Goal: Transaction & Acquisition: Purchase product/service

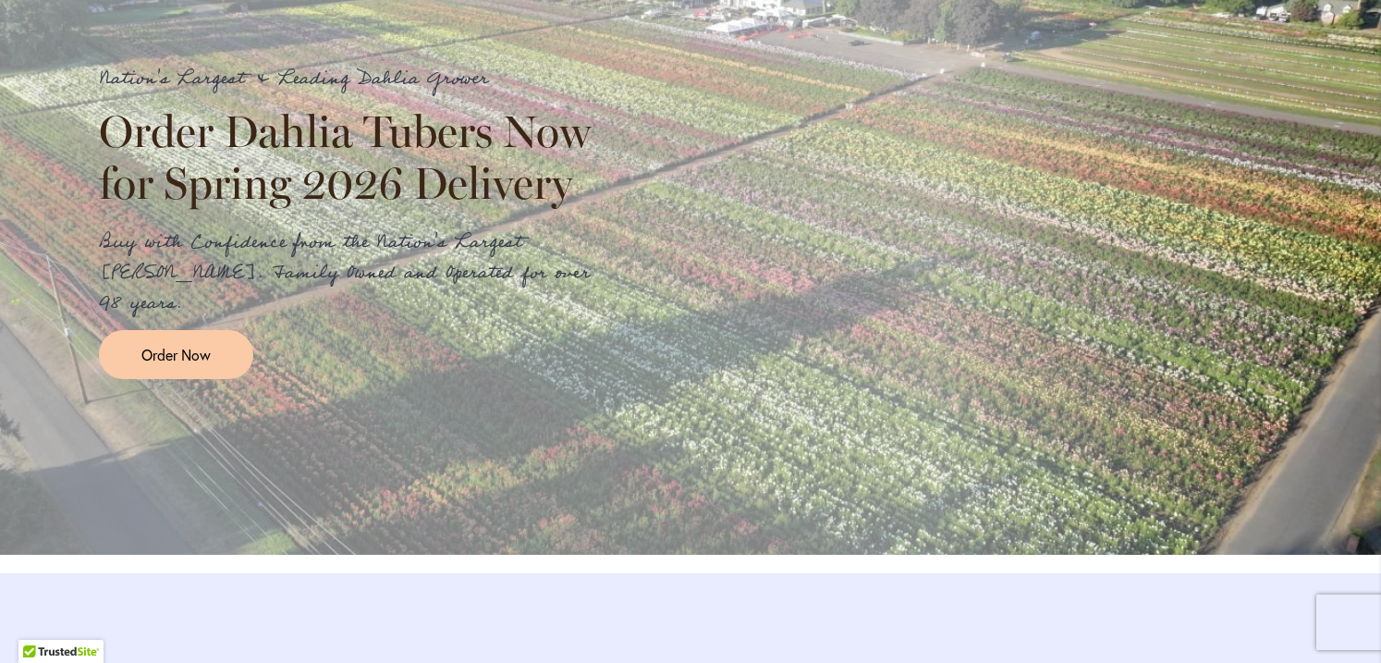
scroll to position [2063, 0]
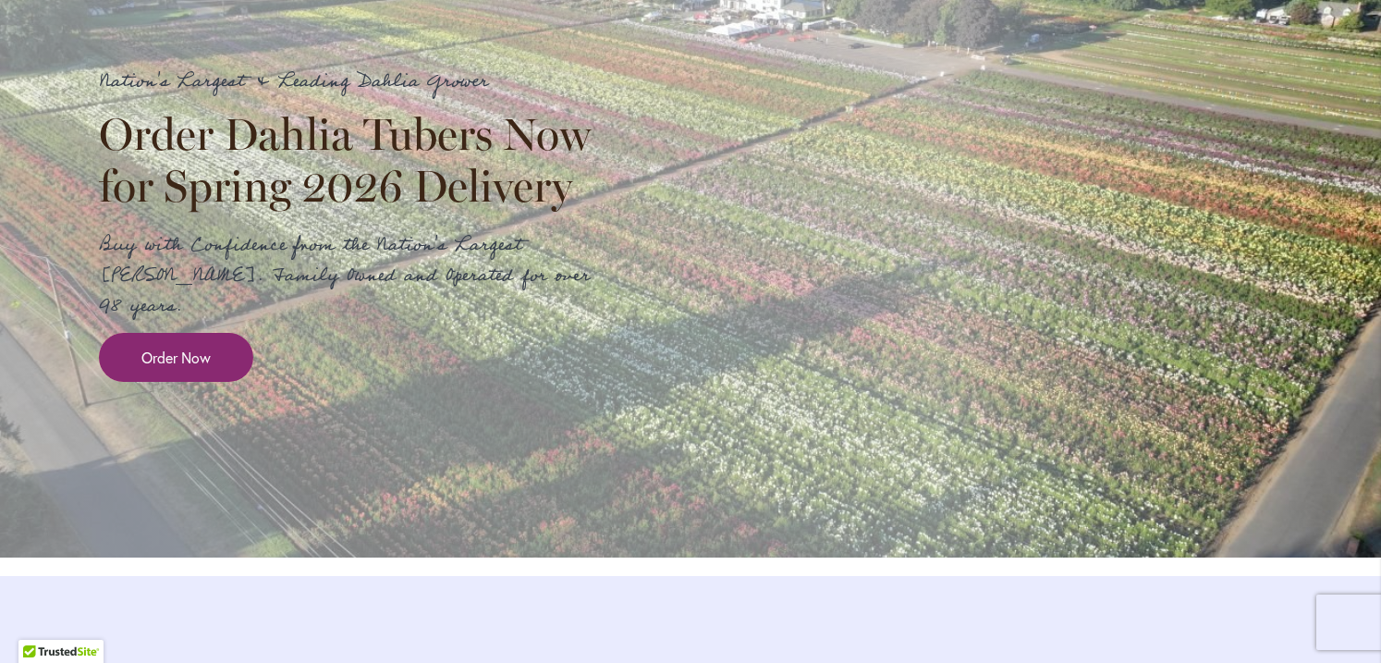
click at [176, 368] on span "Order Now" at bounding box center [175, 357] width 69 height 21
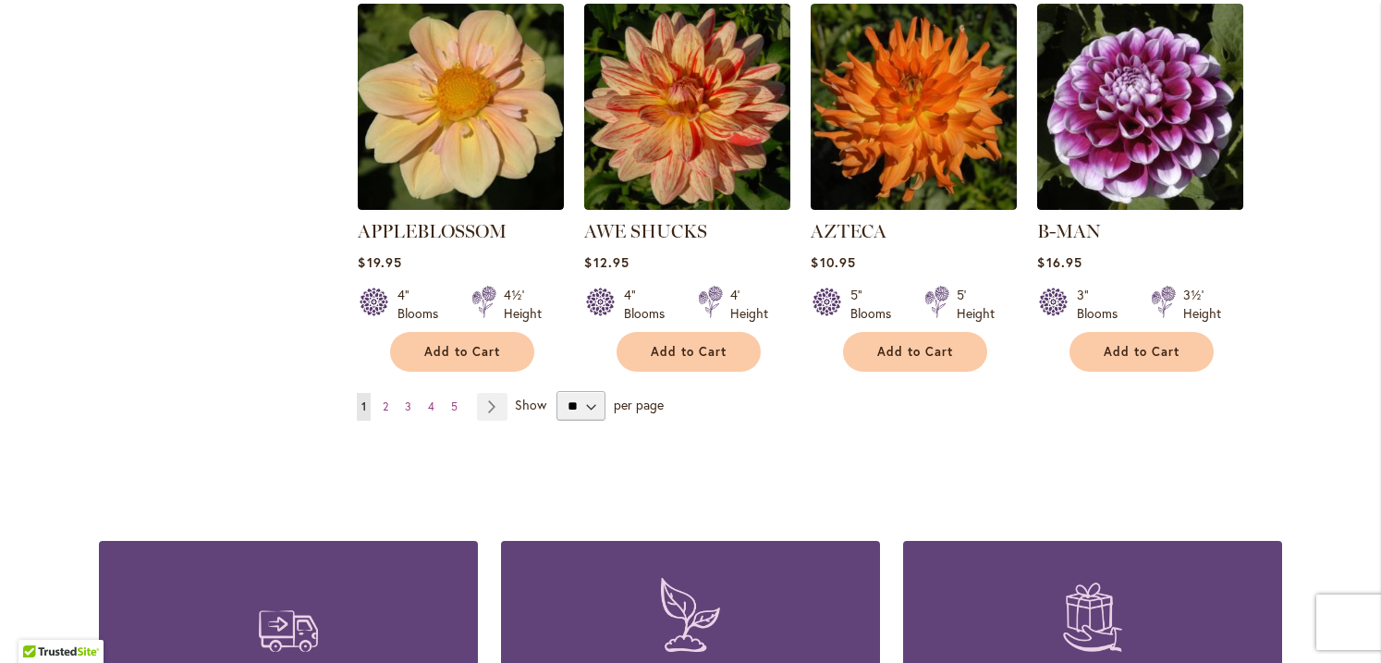
scroll to position [1656, 0]
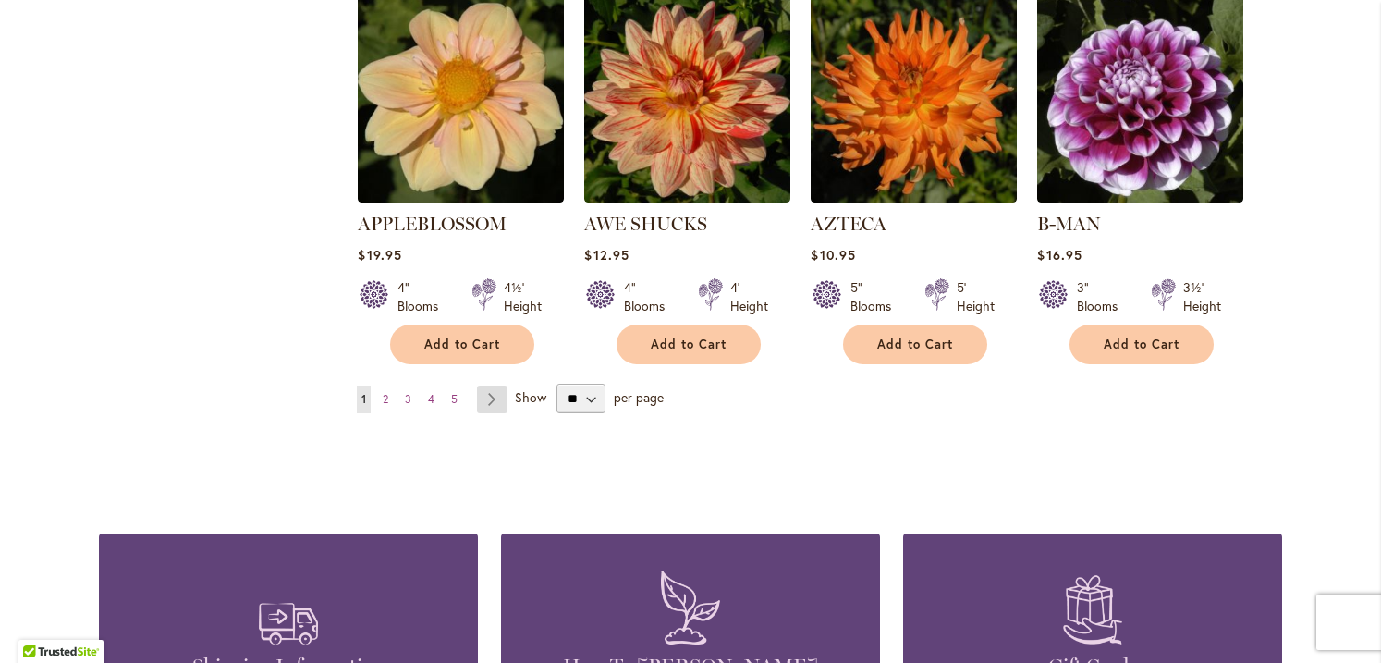
click at [485, 386] on link "Page Next" at bounding box center [492, 400] width 31 height 28
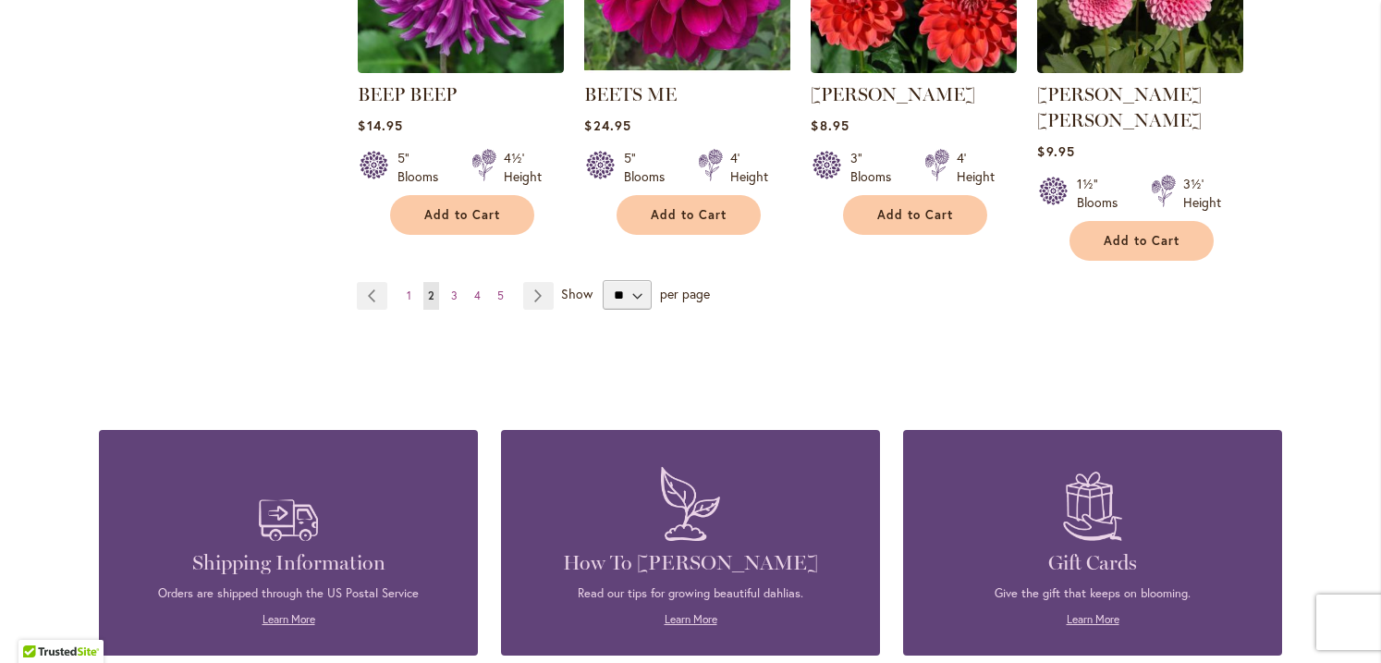
scroll to position [1760, 0]
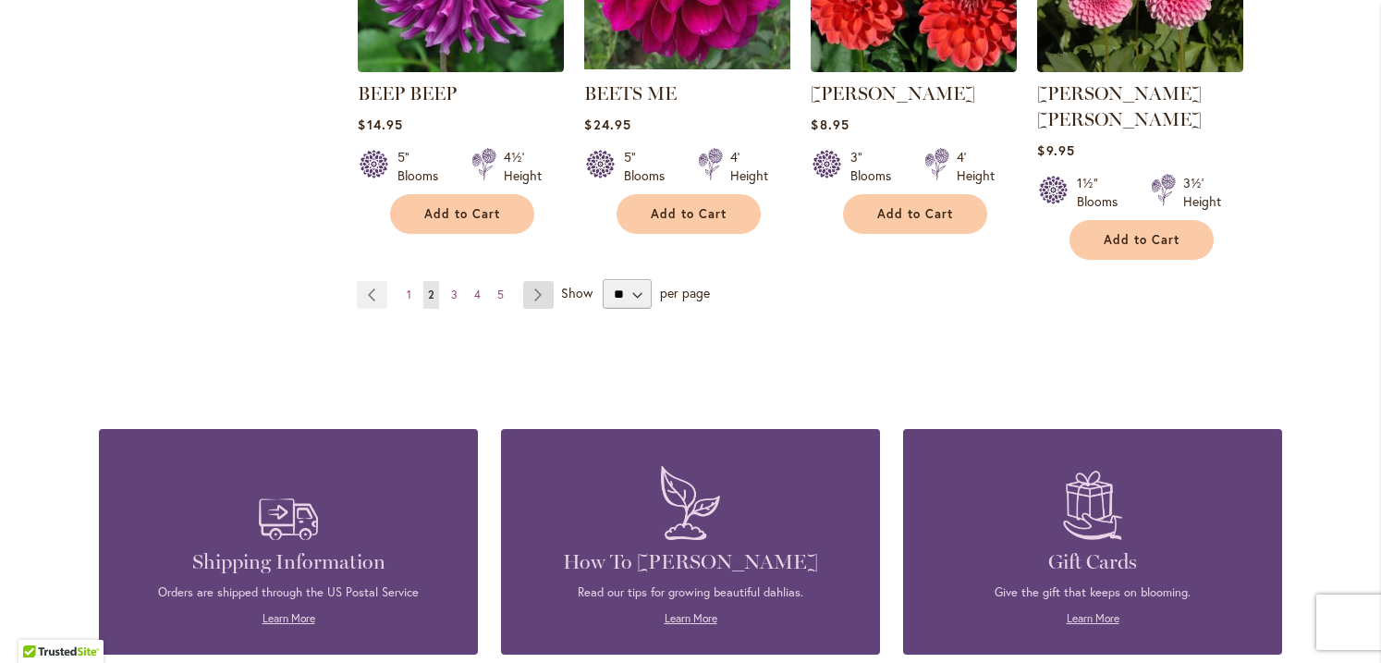
click at [528, 281] on link "Page Next" at bounding box center [538, 295] width 31 height 28
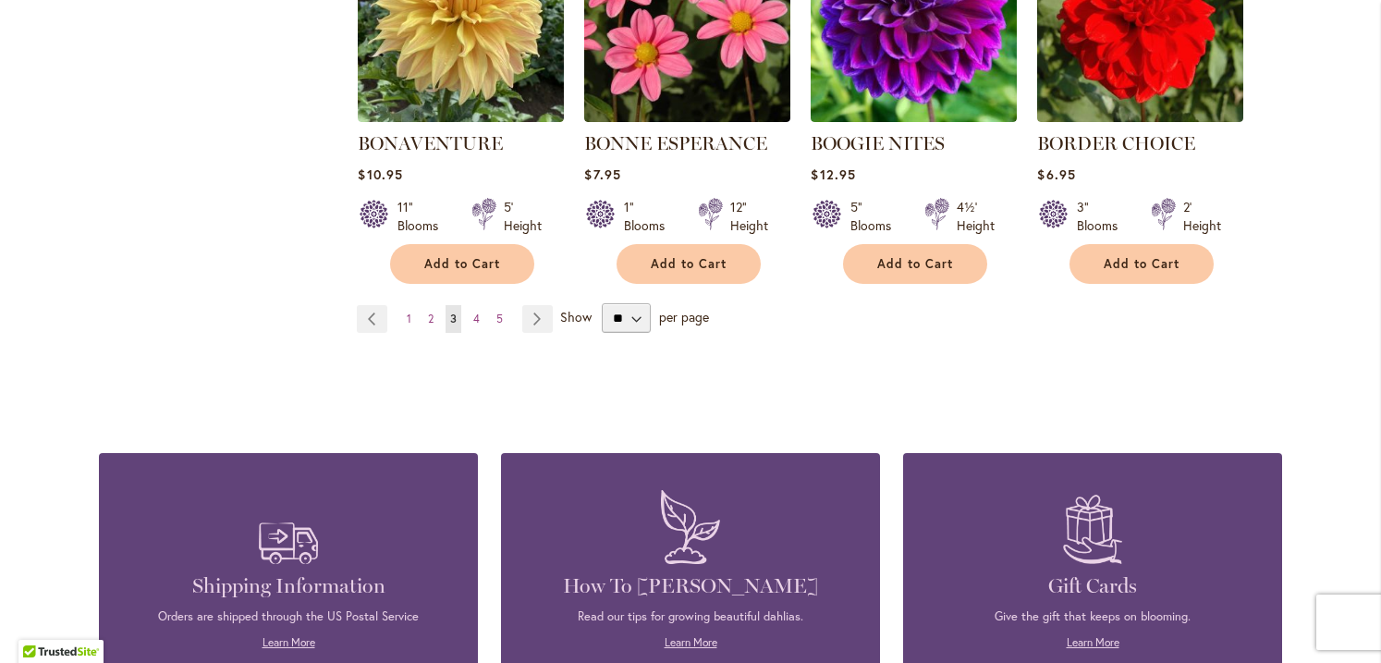
scroll to position [1716, 0]
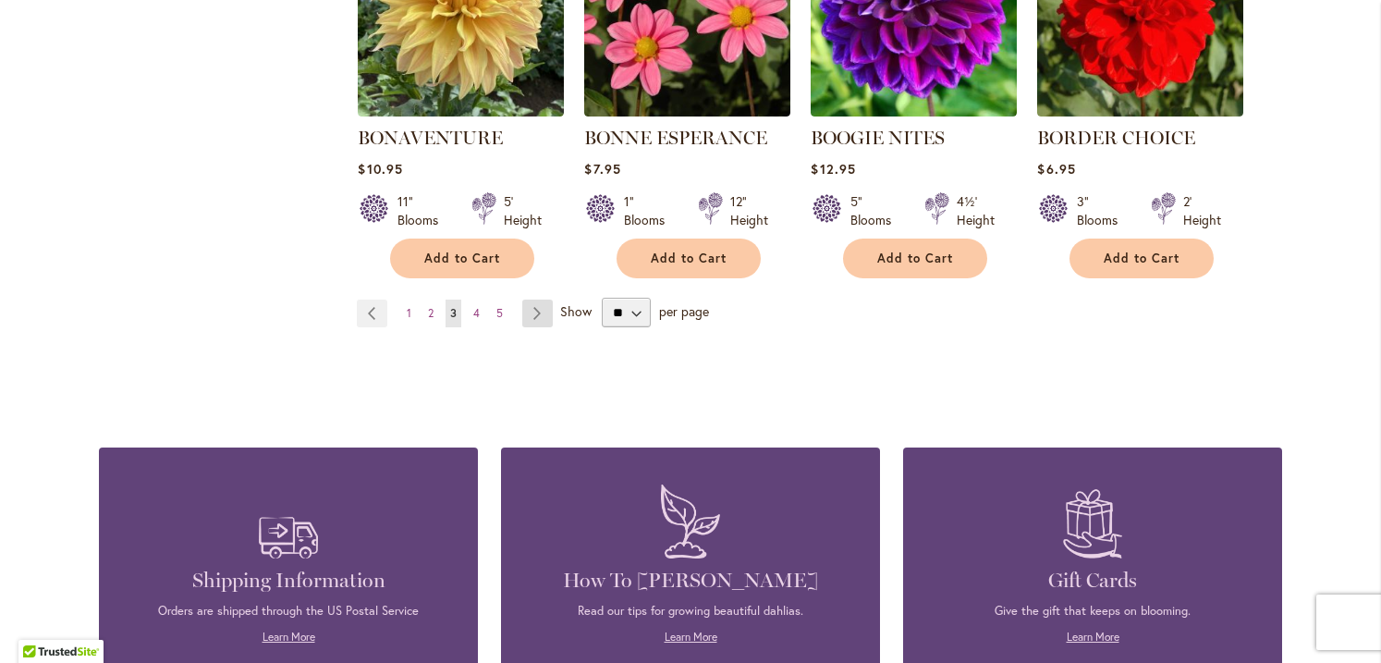
click at [531, 322] on link "Page Next" at bounding box center [537, 314] width 31 height 28
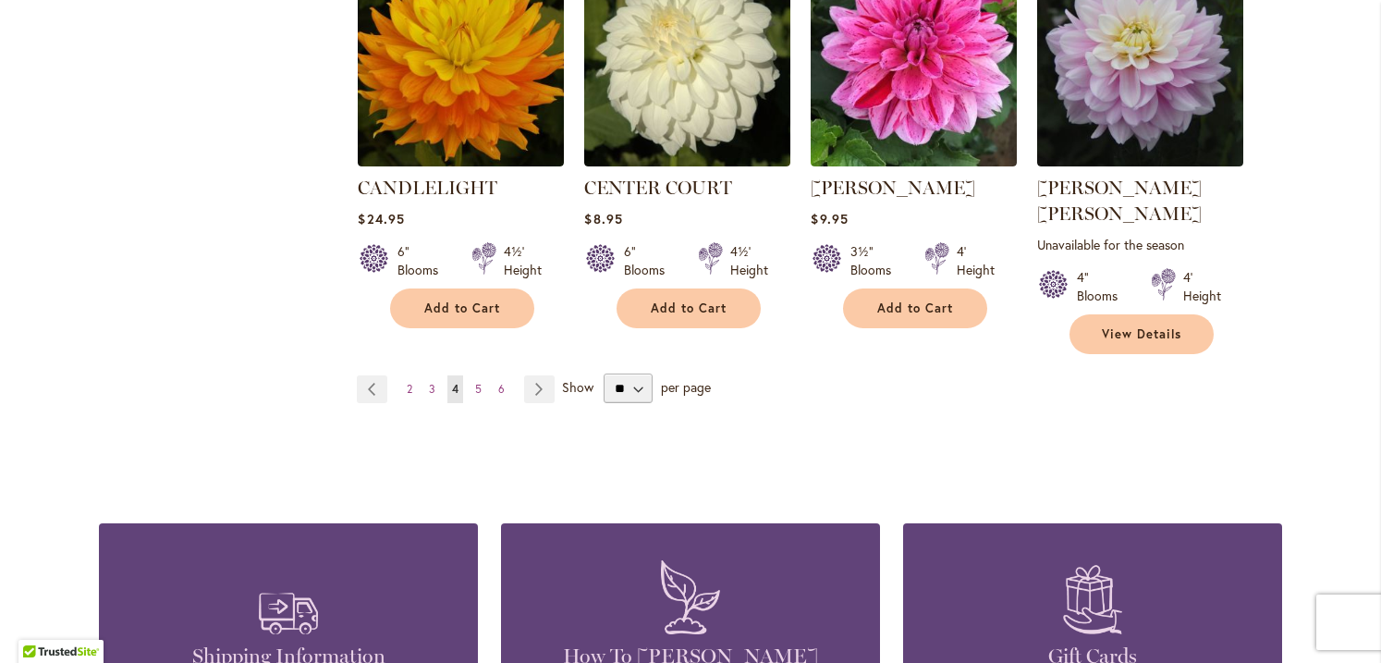
scroll to position [1696, 0]
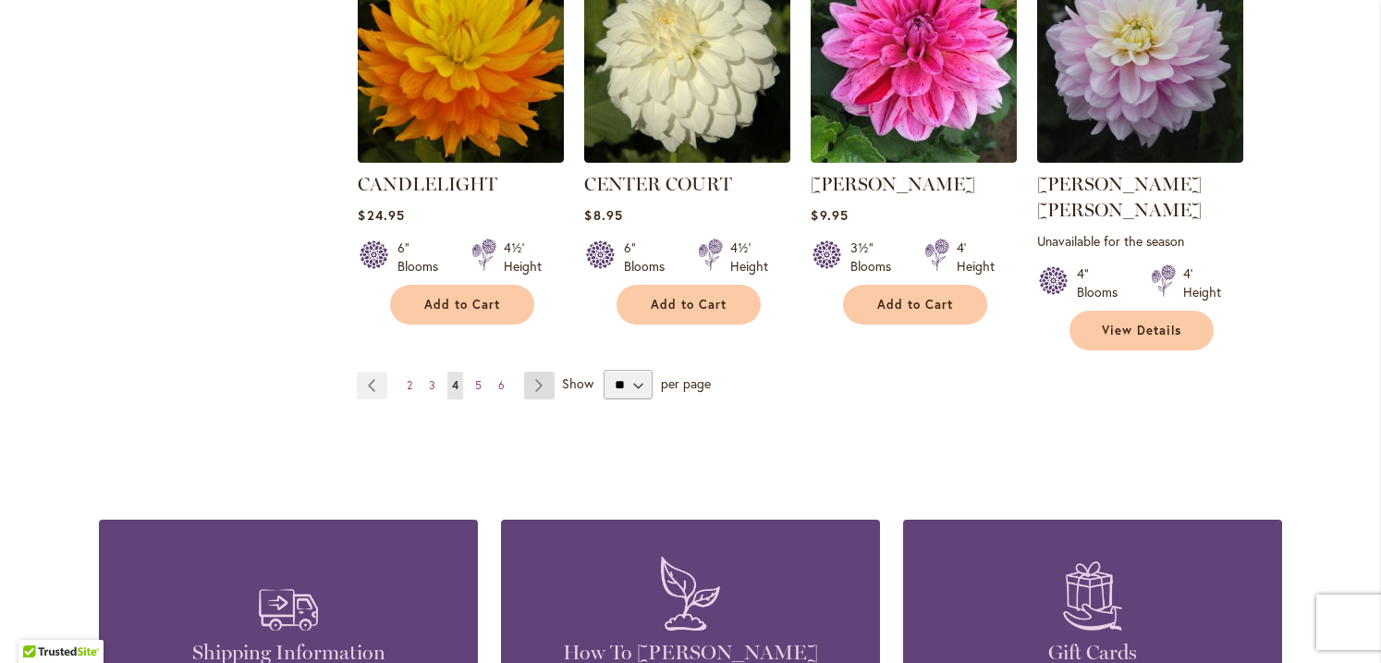
click at [528, 372] on link "Page Next" at bounding box center [539, 386] width 31 height 28
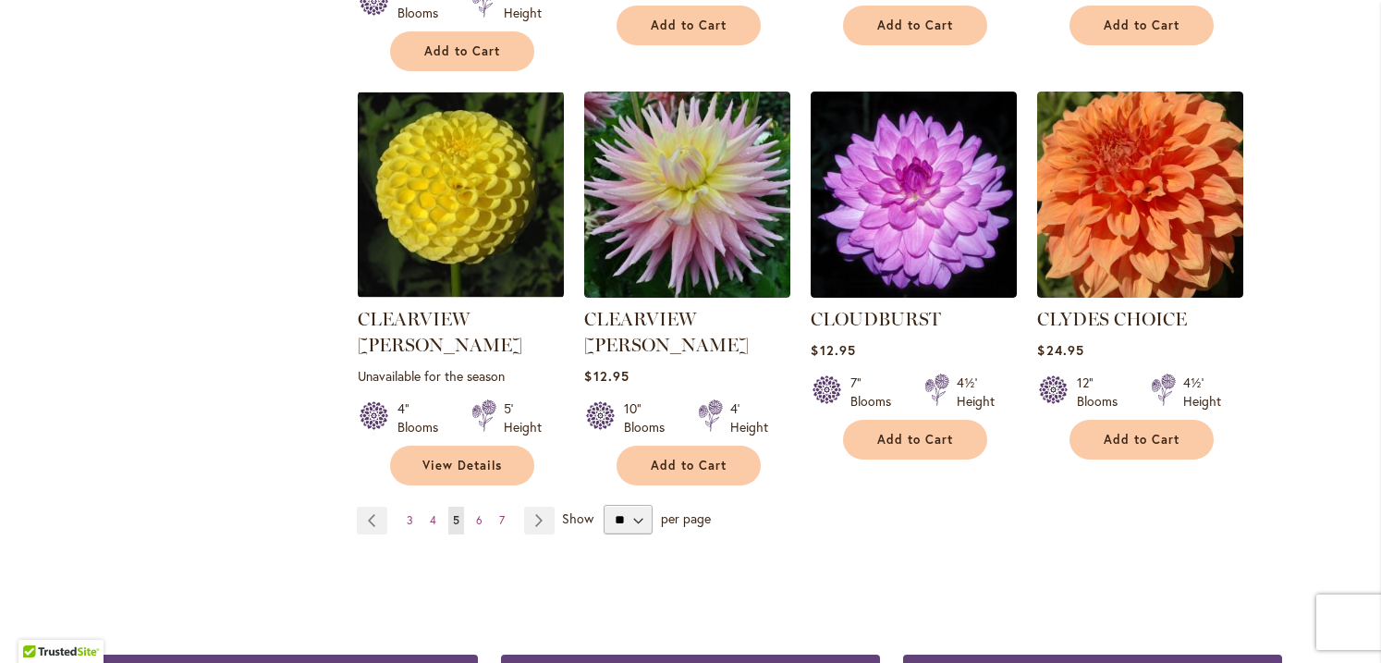
scroll to position [1590, 0]
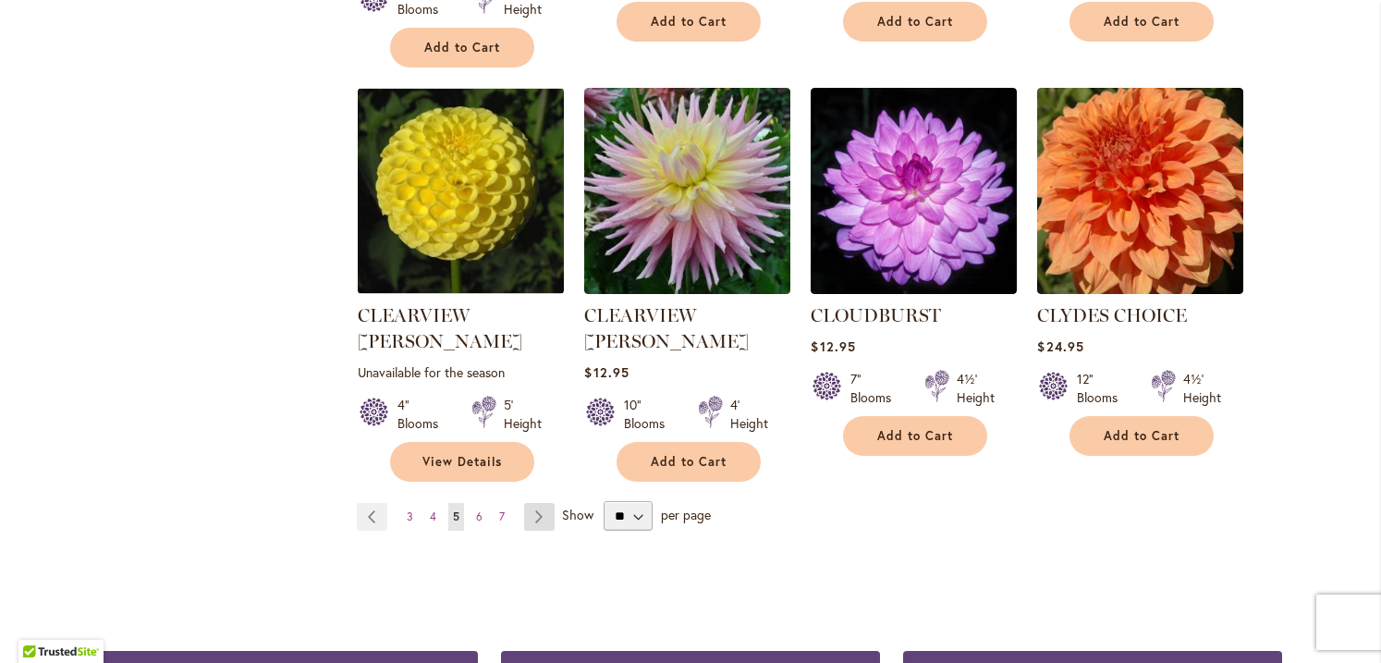
click at [536, 503] on link "Page Next" at bounding box center [539, 517] width 31 height 28
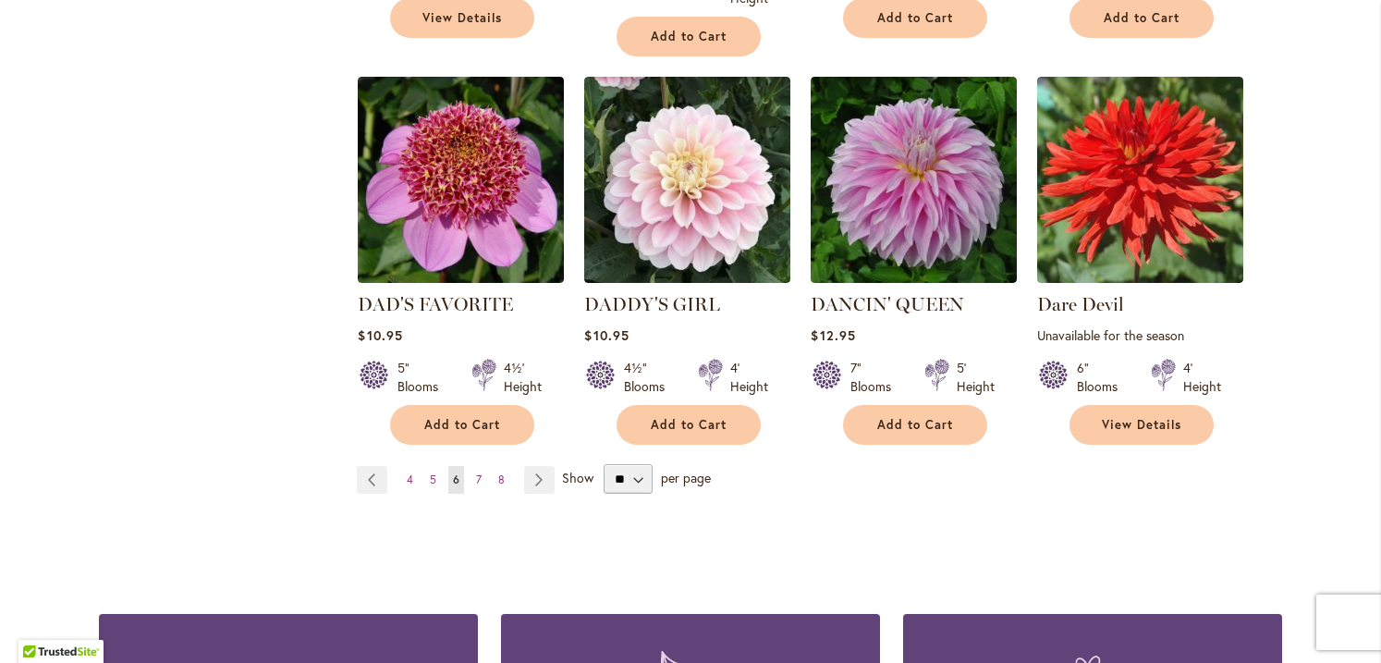
scroll to position [1621, 0]
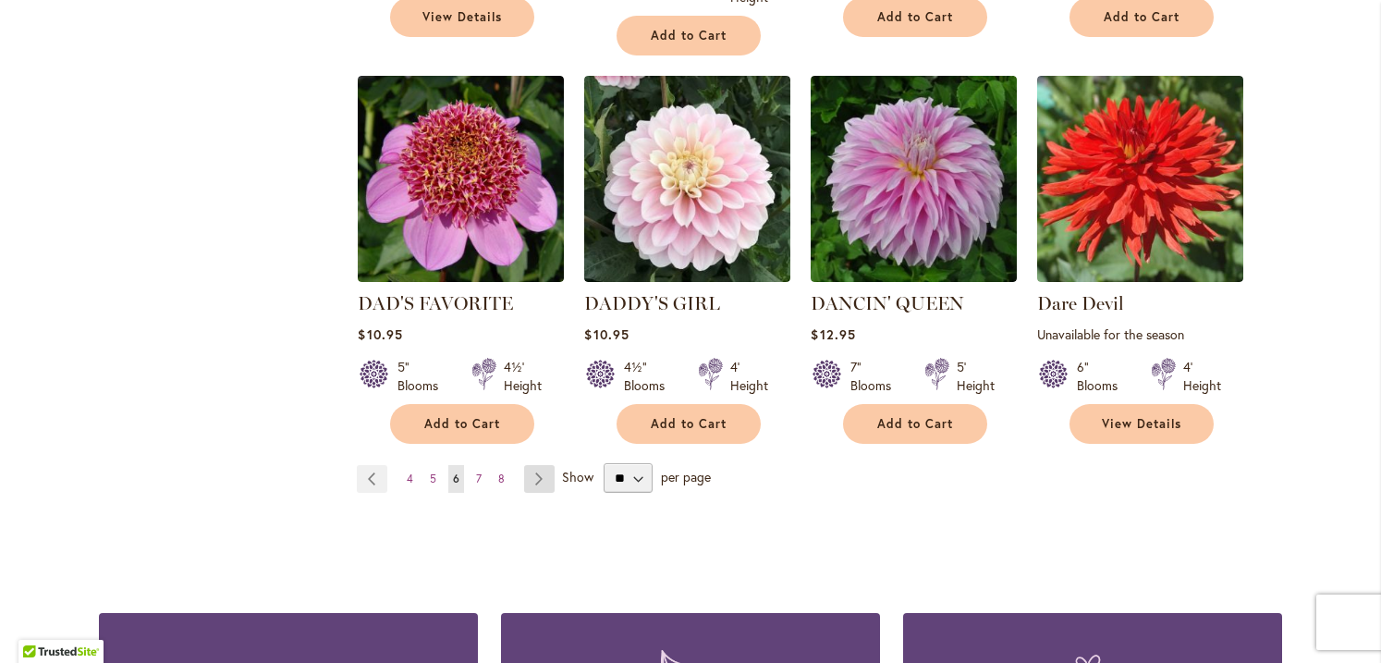
click at [532, 465] on link "Page Next" at bounding box center [539, 479] width 31 height 28
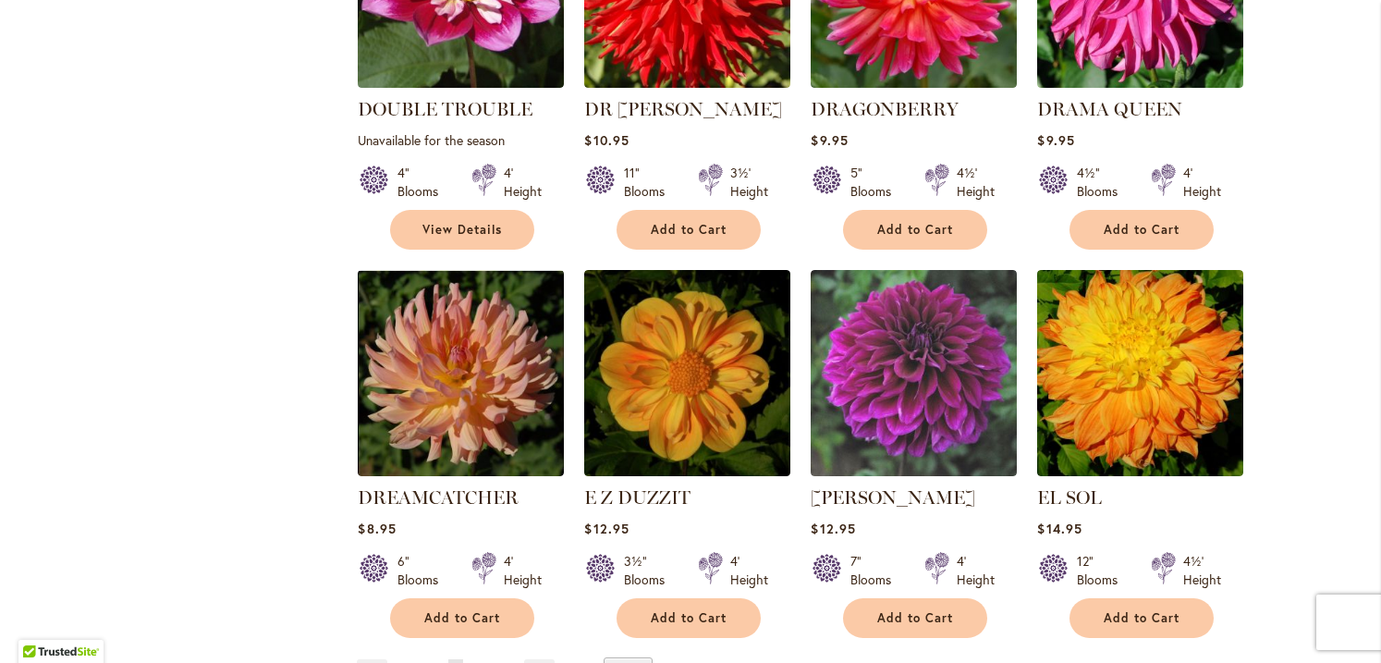
scroll to position [1479, 0]
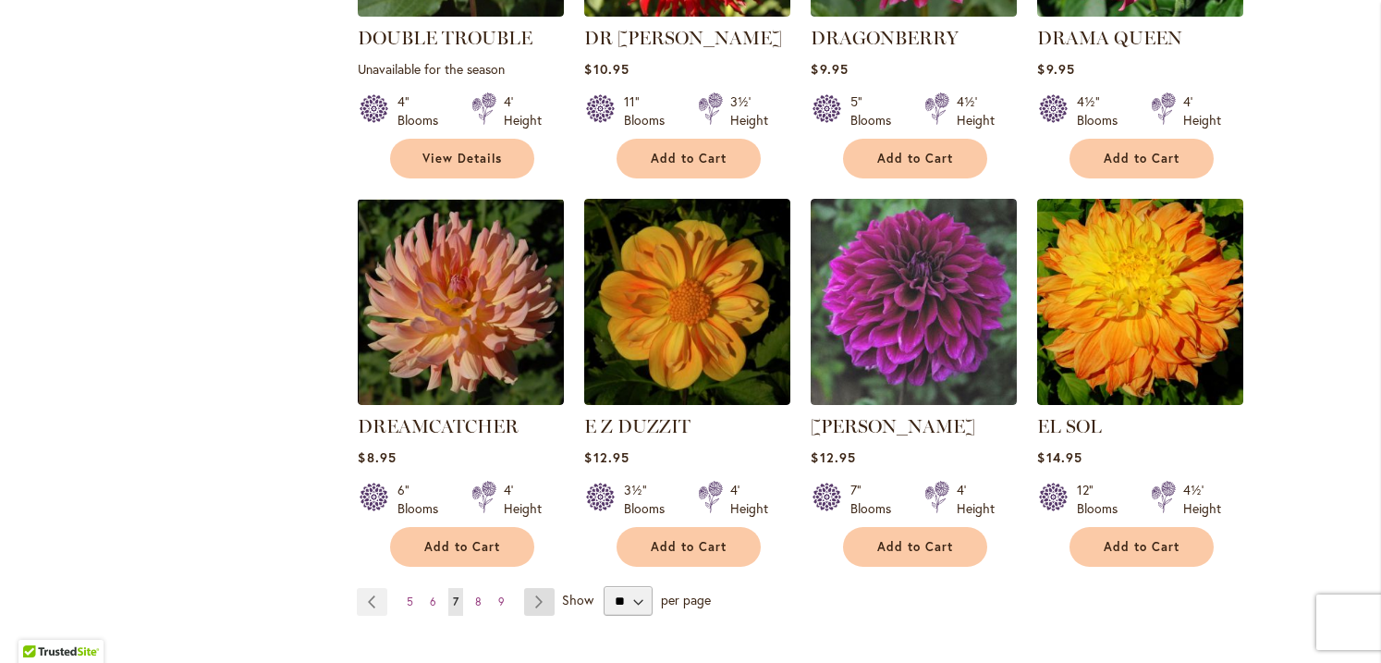
click at [537, 588] on link "Page Next" at bounding box center [539, 602] width 31 height 28
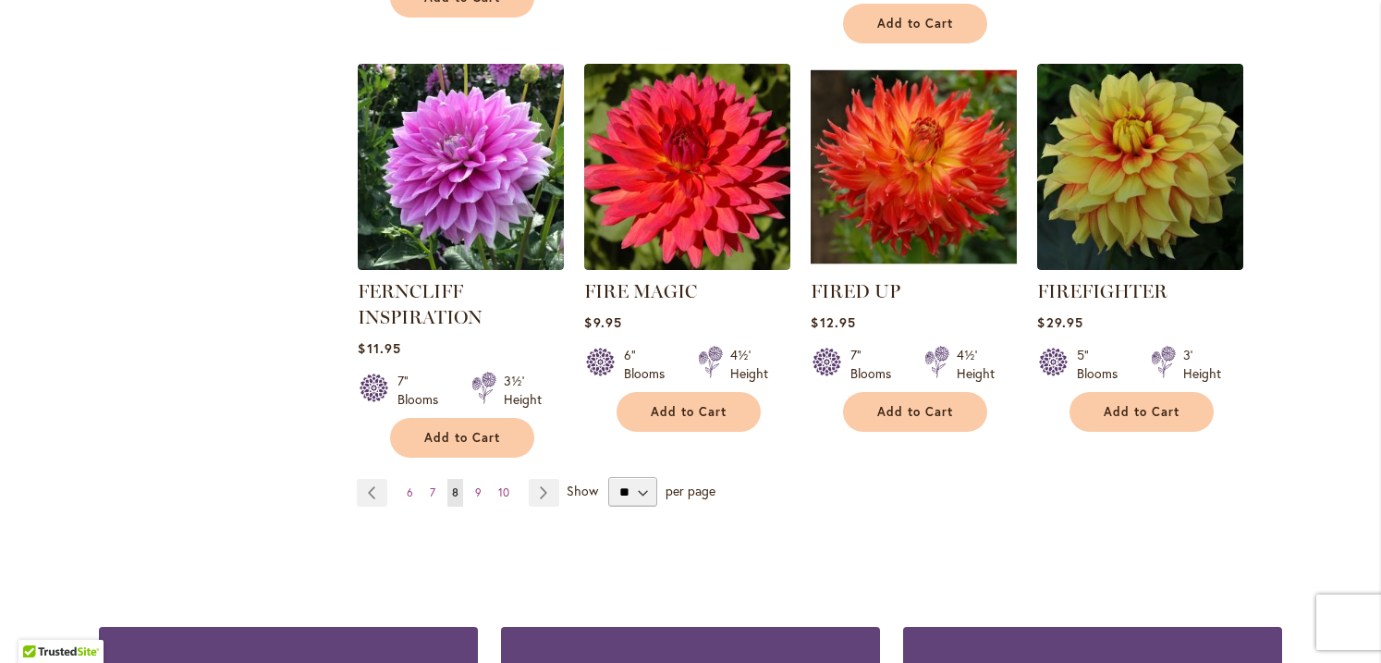
scroll to position [1609, 0]
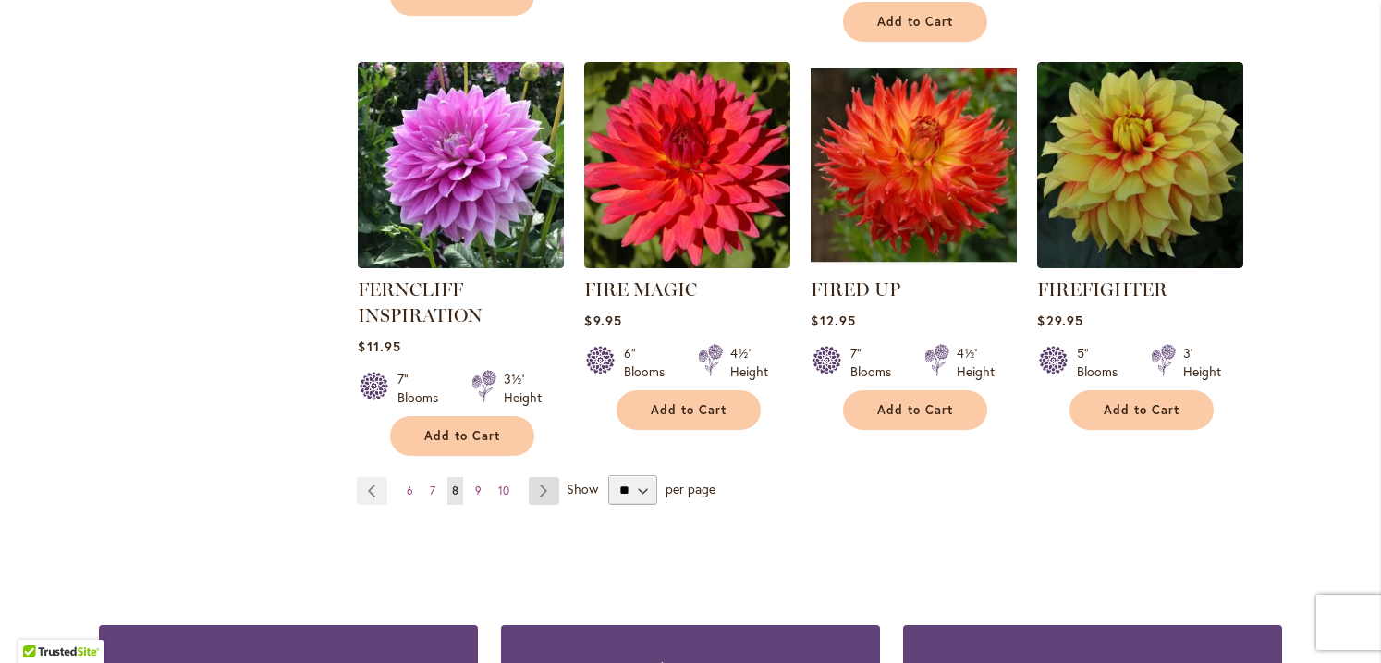
click at [529, 500] on link "Page Next" at bounding box center [544, 491] width 31 height 28
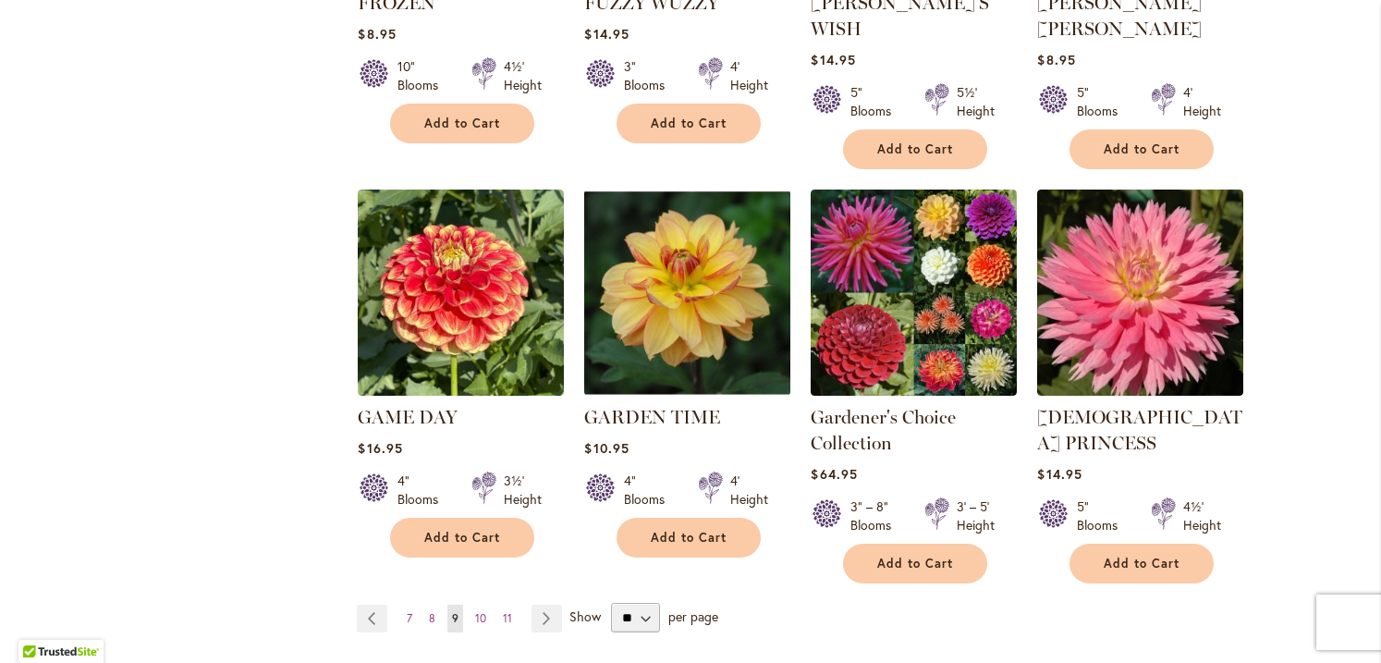
scroll to position [1579, 0]
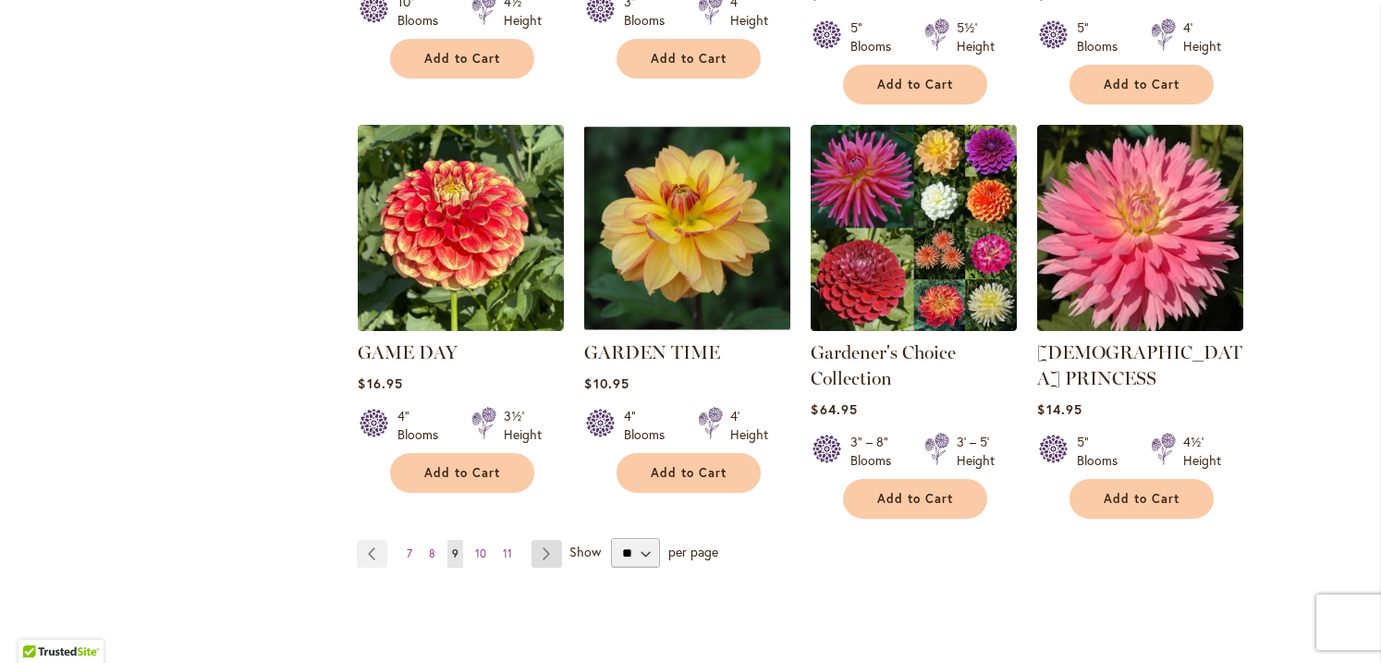
click at [545, 540] on link "Page Next" at bounding box center [547, 554] width 31 height 28
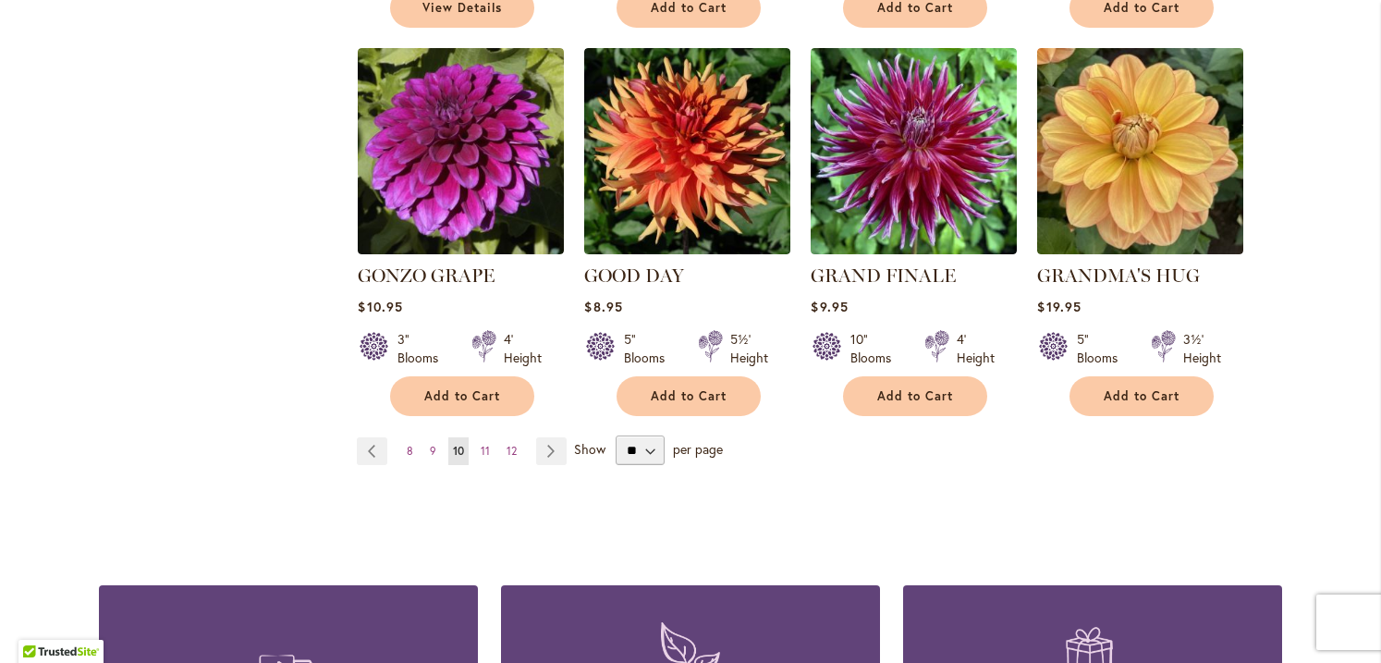
scroll to position [1627, 0]
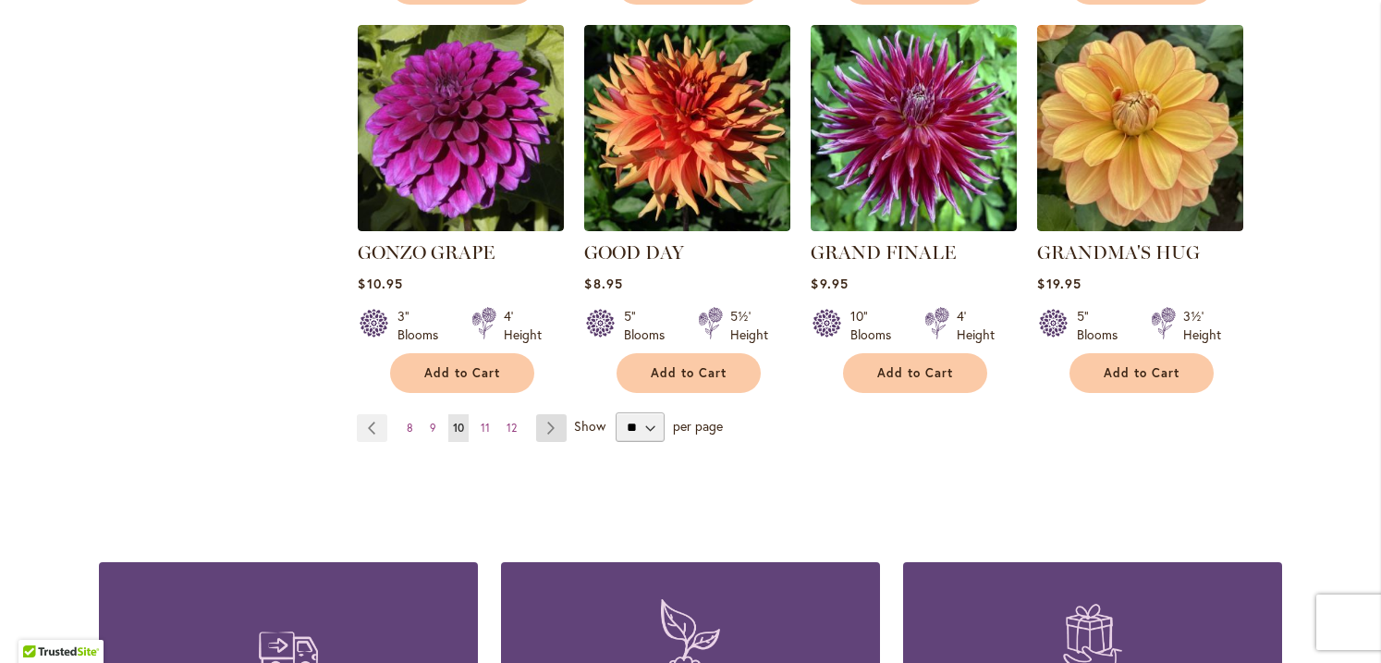
click at [545, 414] on link "Page Next" at bounding box center [551, 428] width 31 height 28
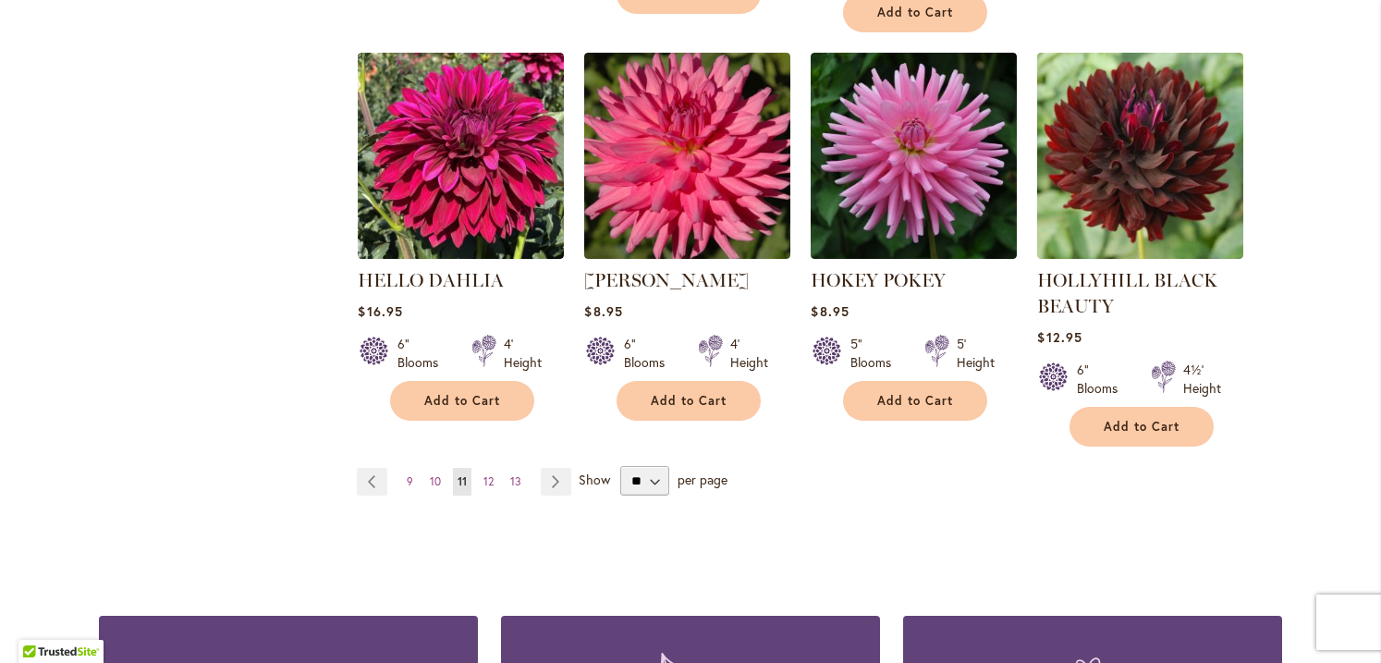
scroll to position [1662, 0]
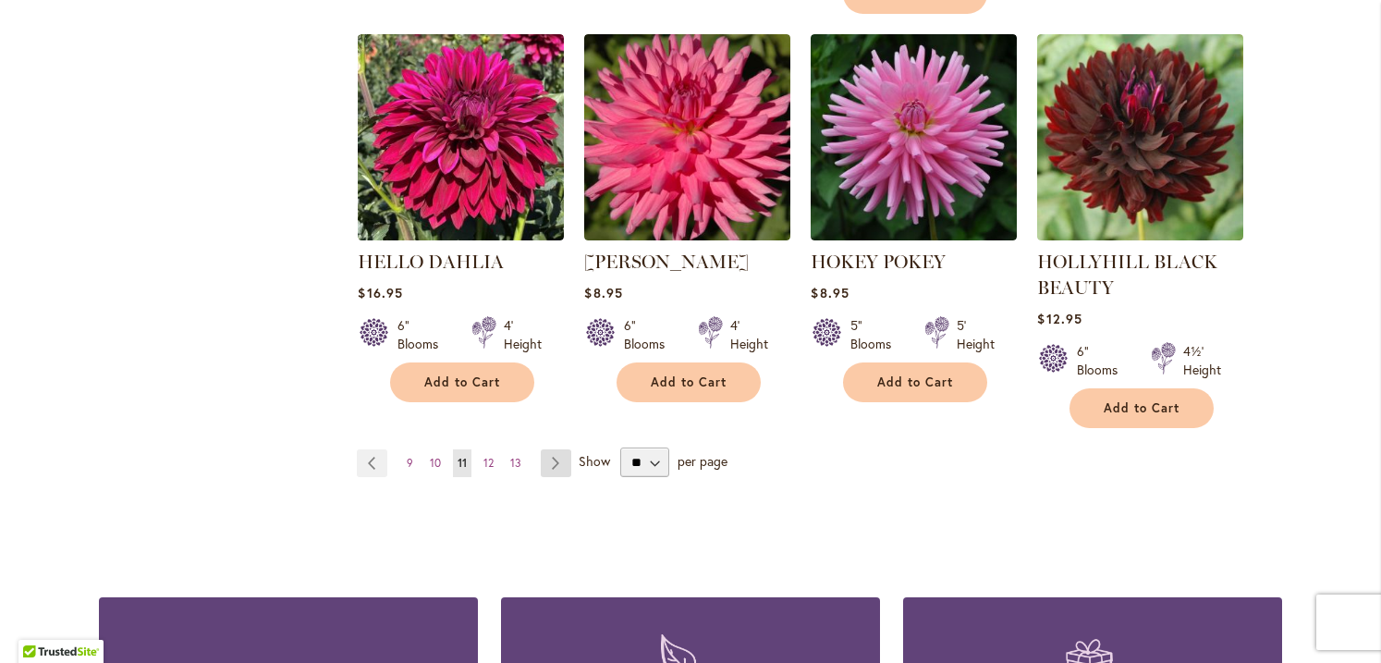
click at [556, 475] on link "Page Next" at bounding box center [556, 463] width 31 height 28
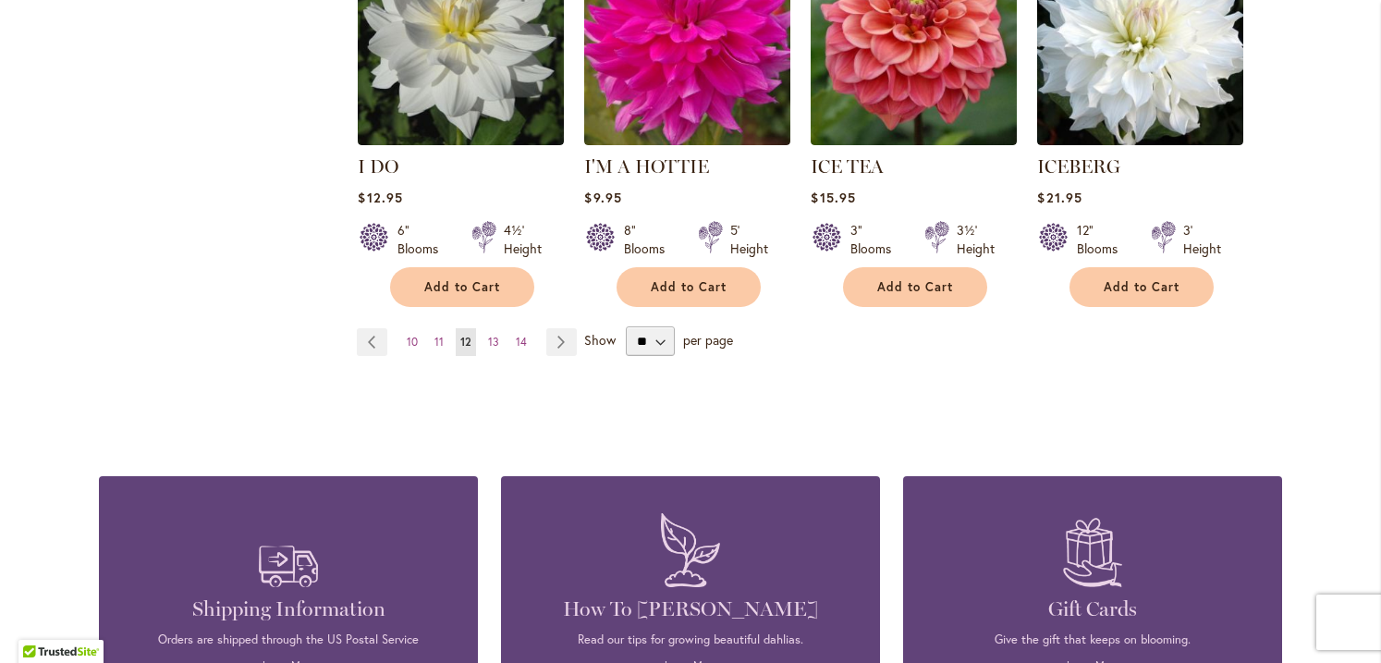
scroll to position [1715, 0]
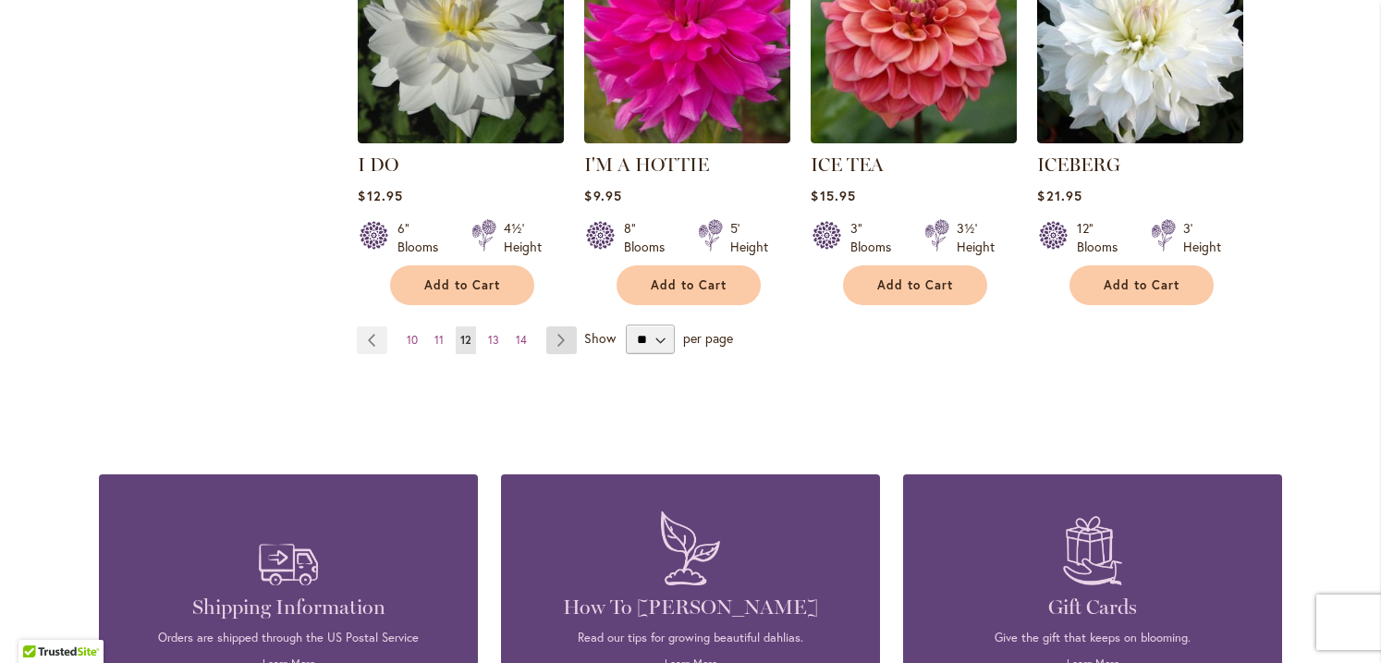
click at [553, 326] on link "Page Next" at bounding box center [561, 340] width 31 height 28
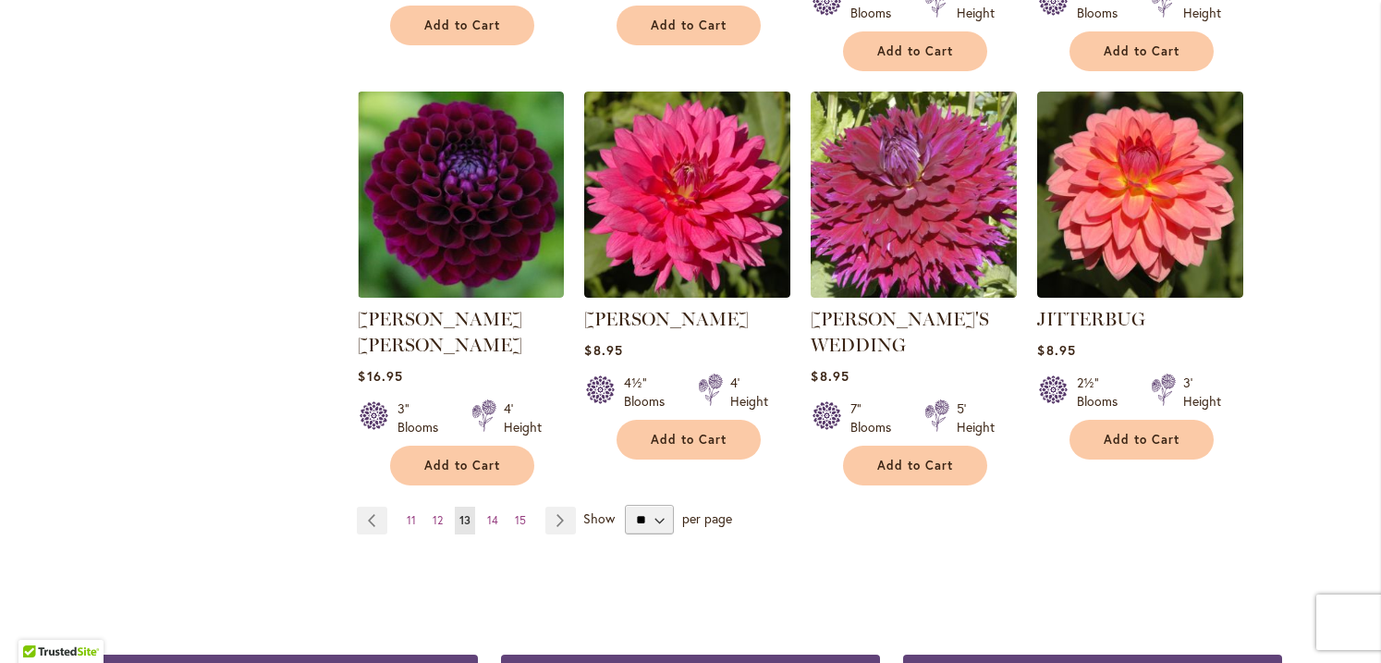
scroll to position [1581, 0]
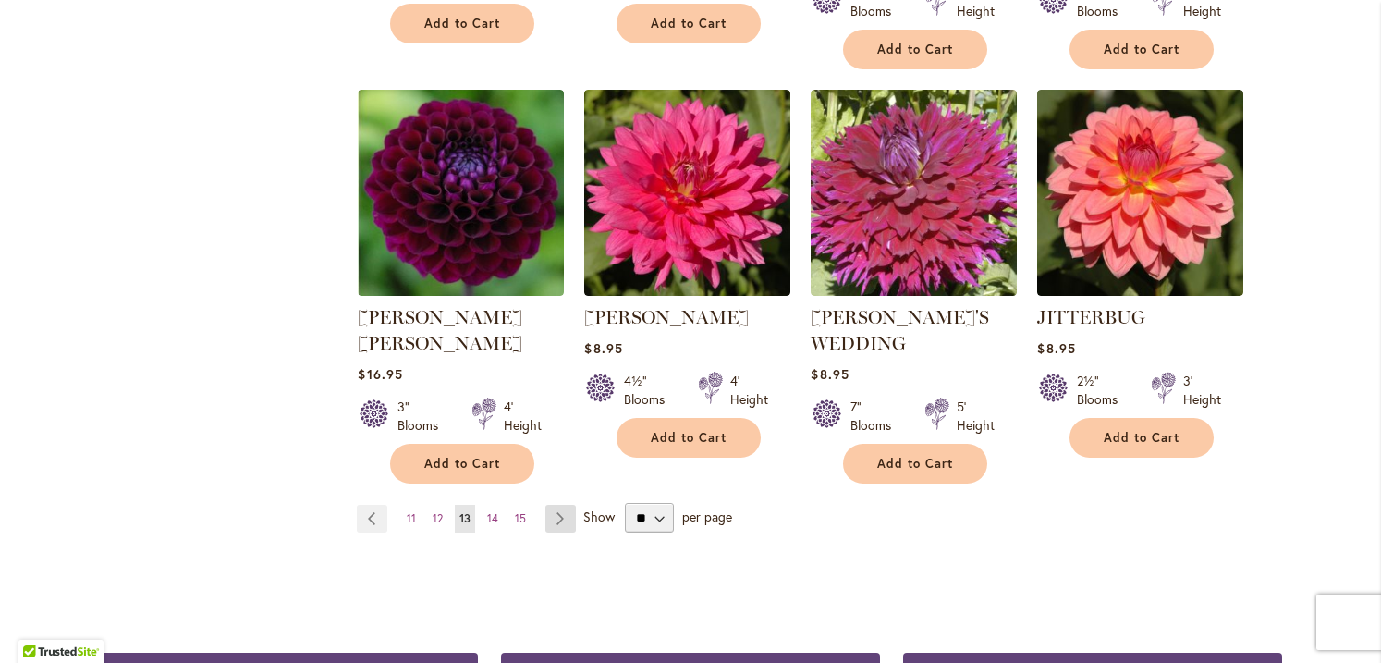
click at [553, 505] on link "Page Next" at bounding box center [560, 519] width 31 height 28
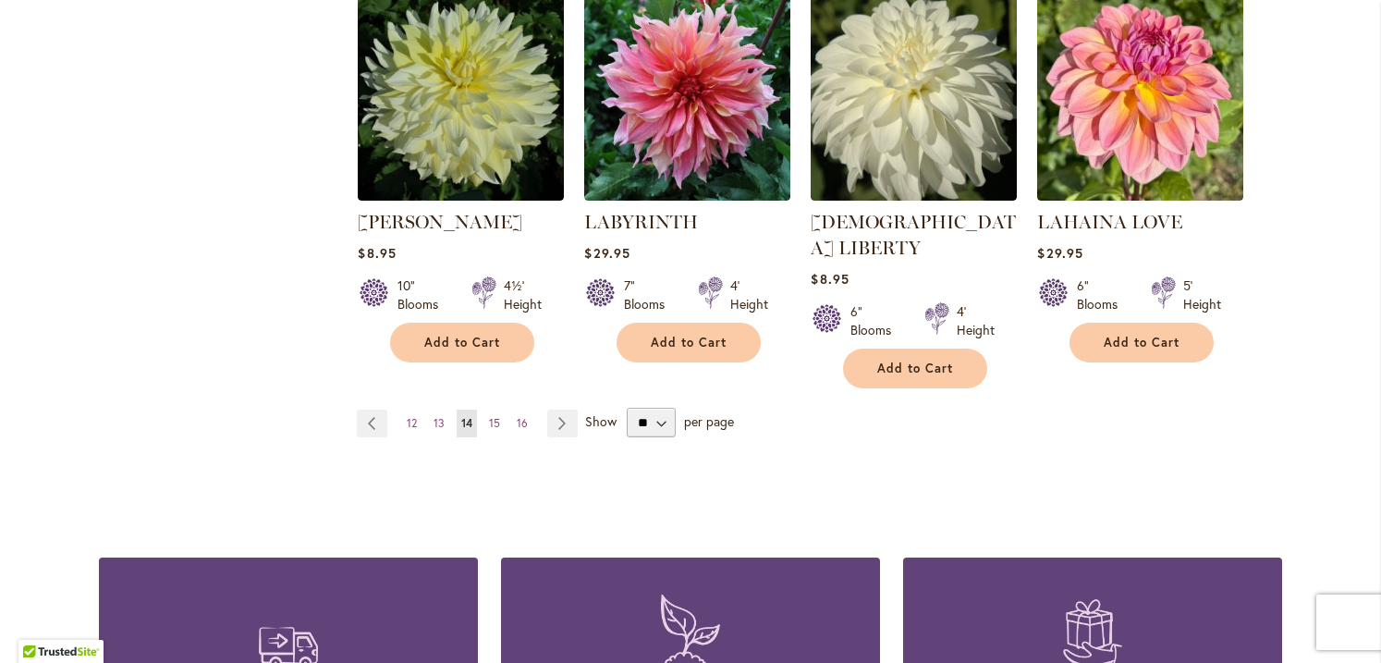
scroll to position [1634, 0]
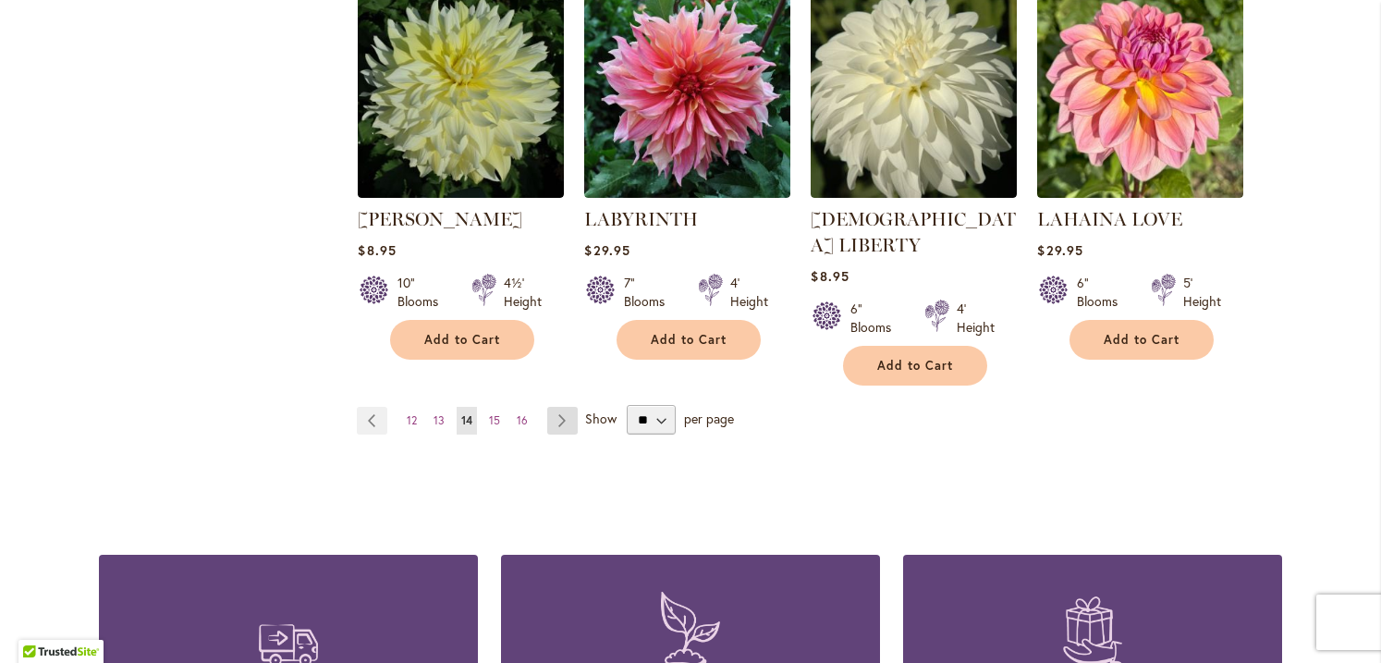
click at [561, 407] on link "Page Next" at bounding box center [562, 421] width 31 height 28
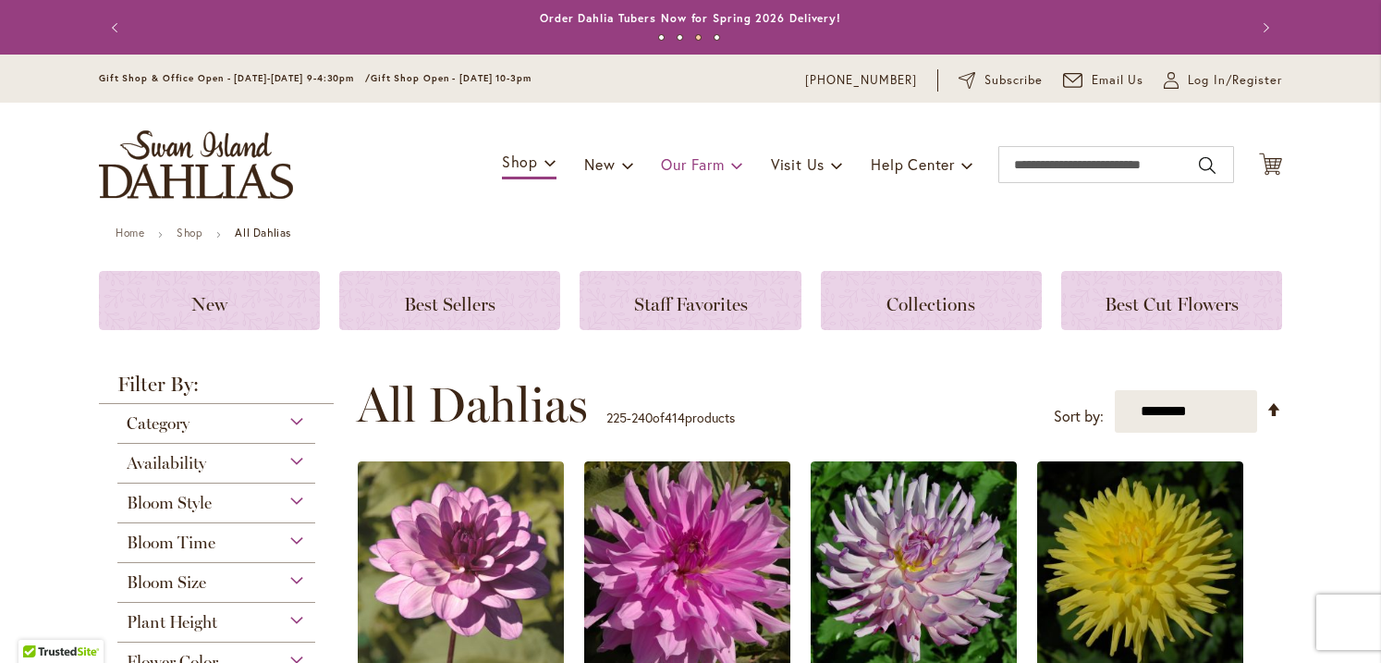
click at [731, 167] on span at bounding box center [737, 165] width 12 height 30
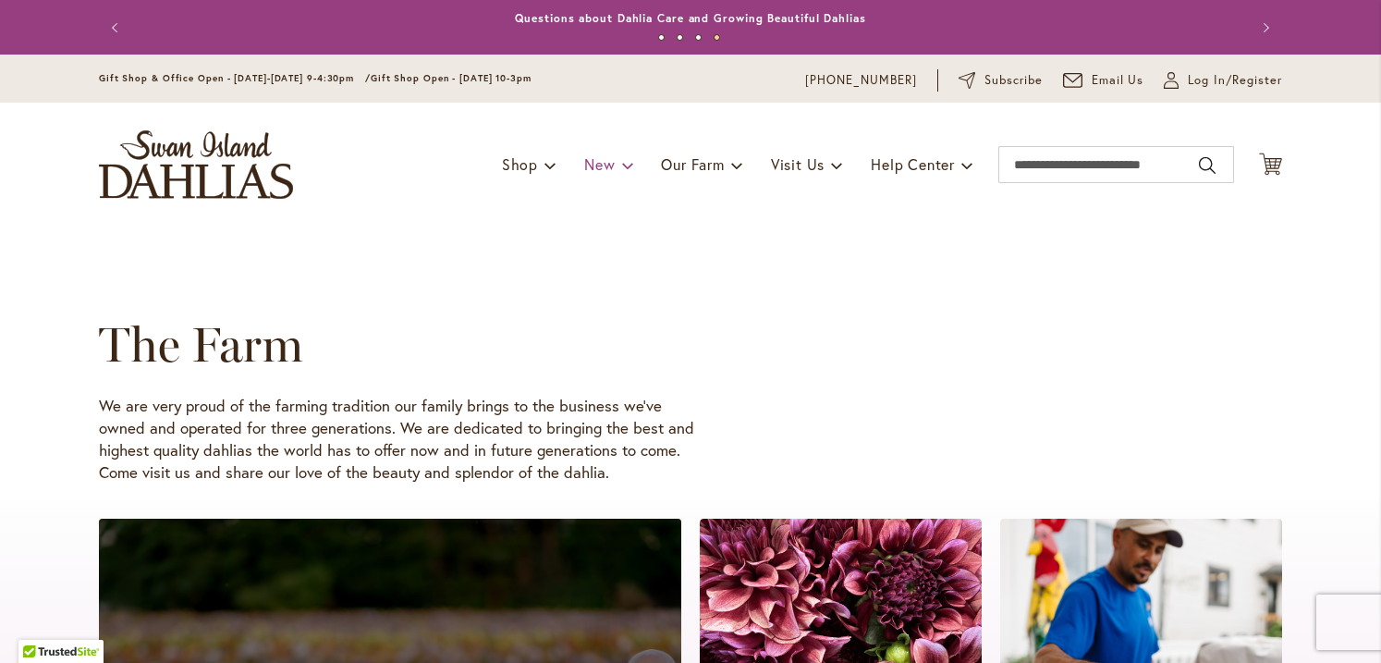
click at [622, 168] on span at bounding box center [628, 165] width 12 height 30
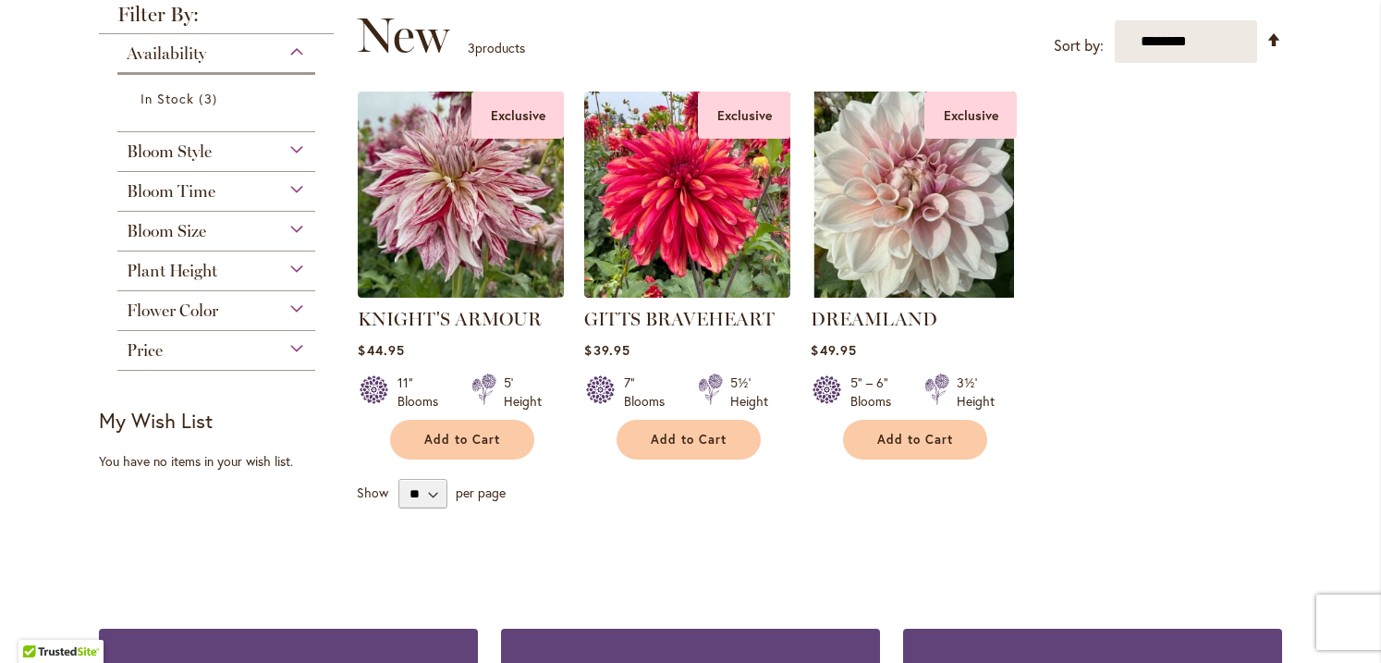
scroll to position [299, 0]
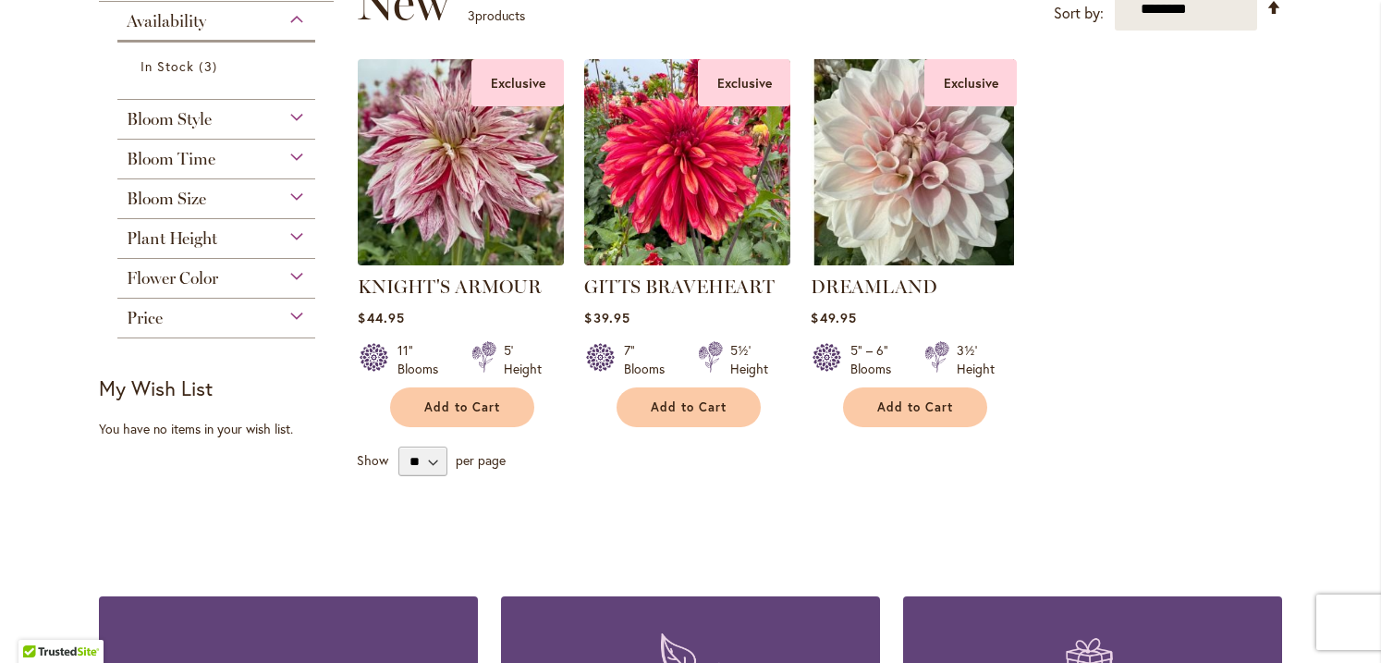
click at [451, 215] on img at bounding box center [461, 162] width 216 height 216
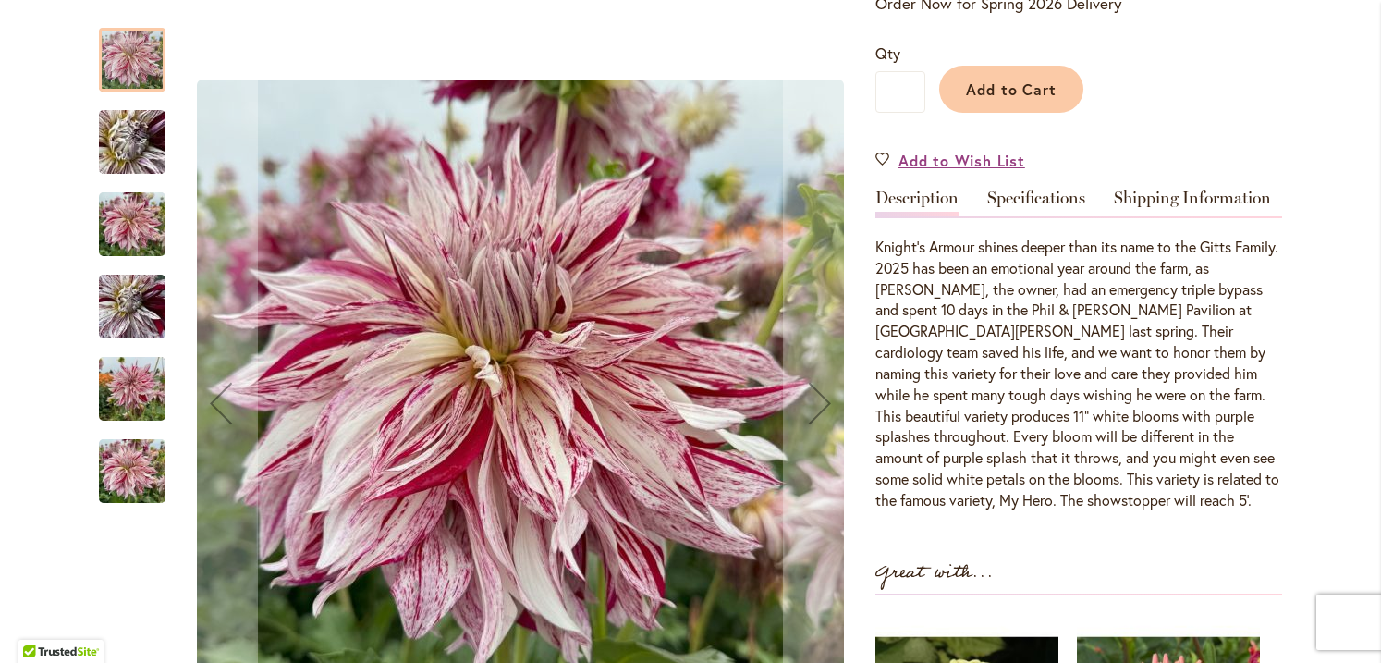
scroll to position [477, 0]
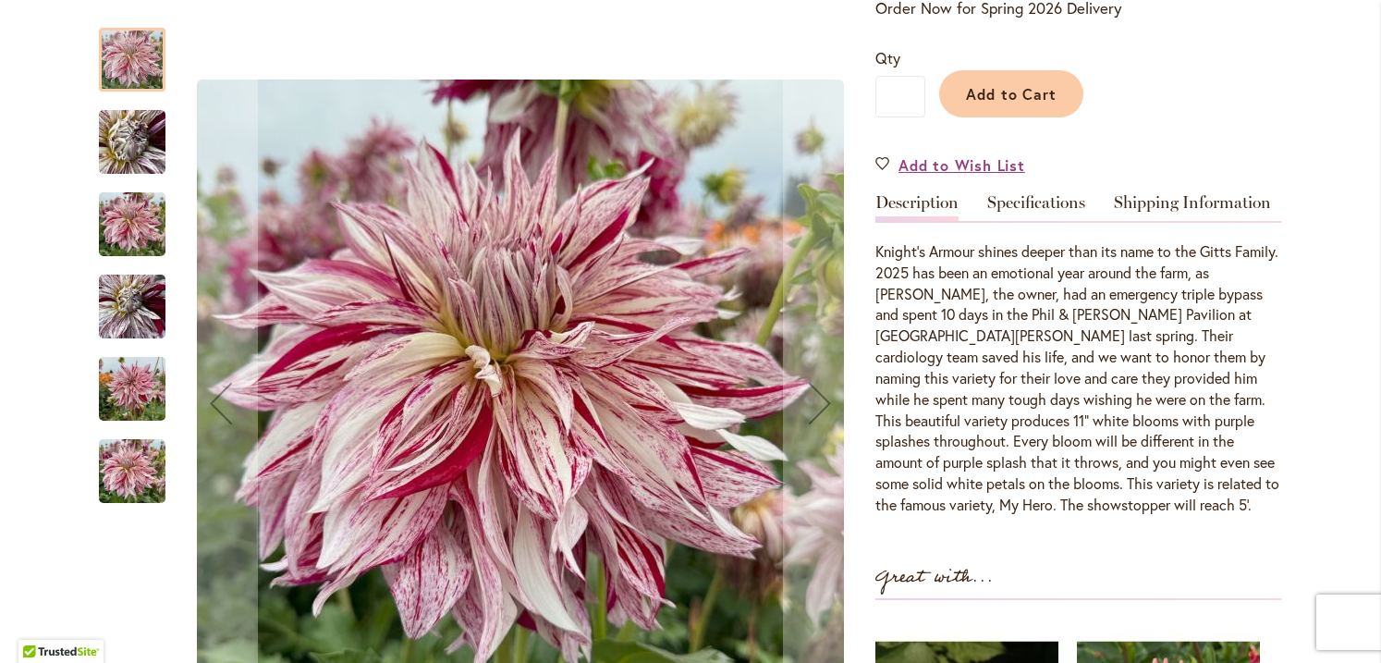
click at [128, 142] on img "KNIGHT'S ARMOUR" at bounding box center [132, 142] width 133 height 100
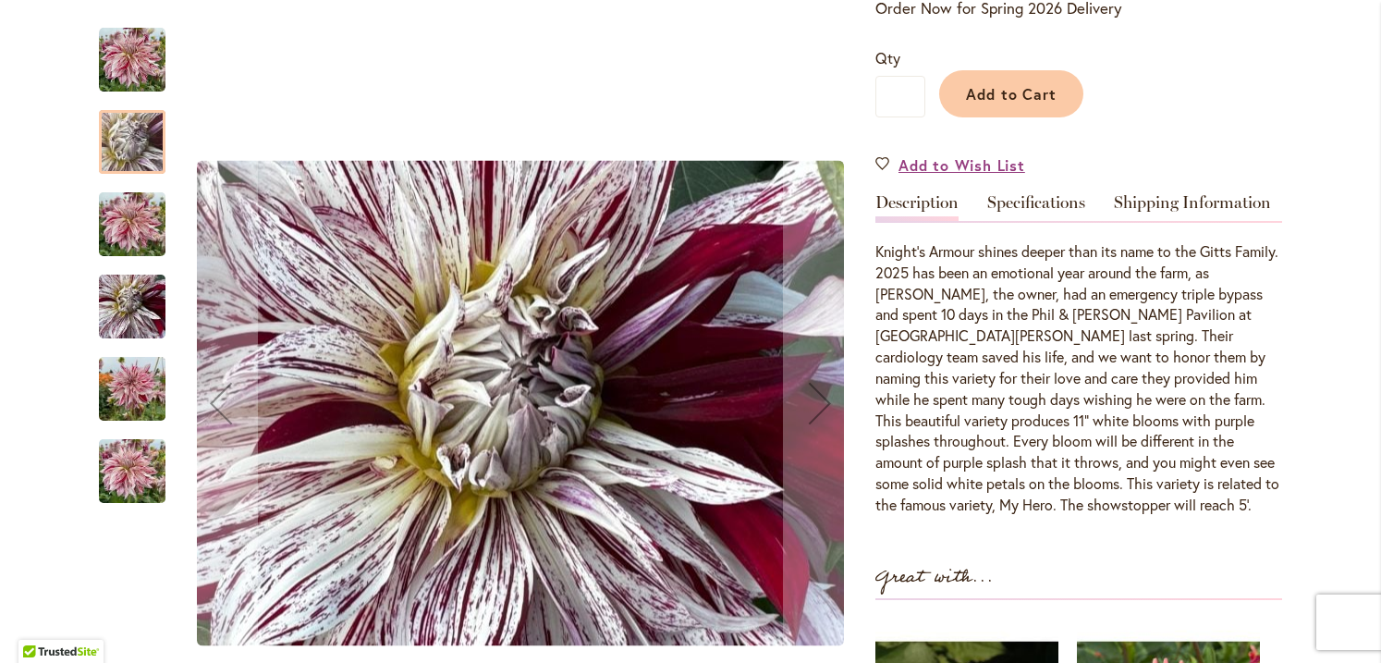
click at [122, 234] on img "KNIGHT'S ARMOUR" at bounding box center [132, 224] width 67 height 89
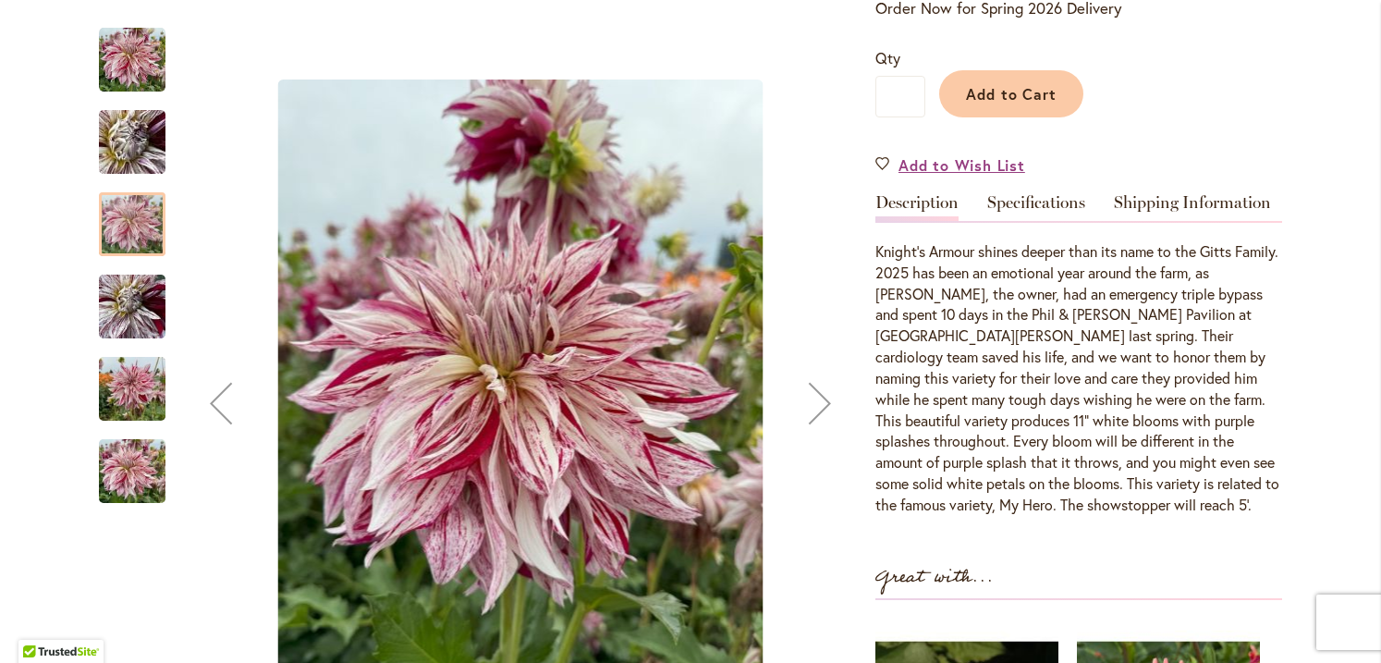
click at [114, 318] on img "KNIGHT'S ARMOUR" at bounding box center [132, 307] width 67 height 89
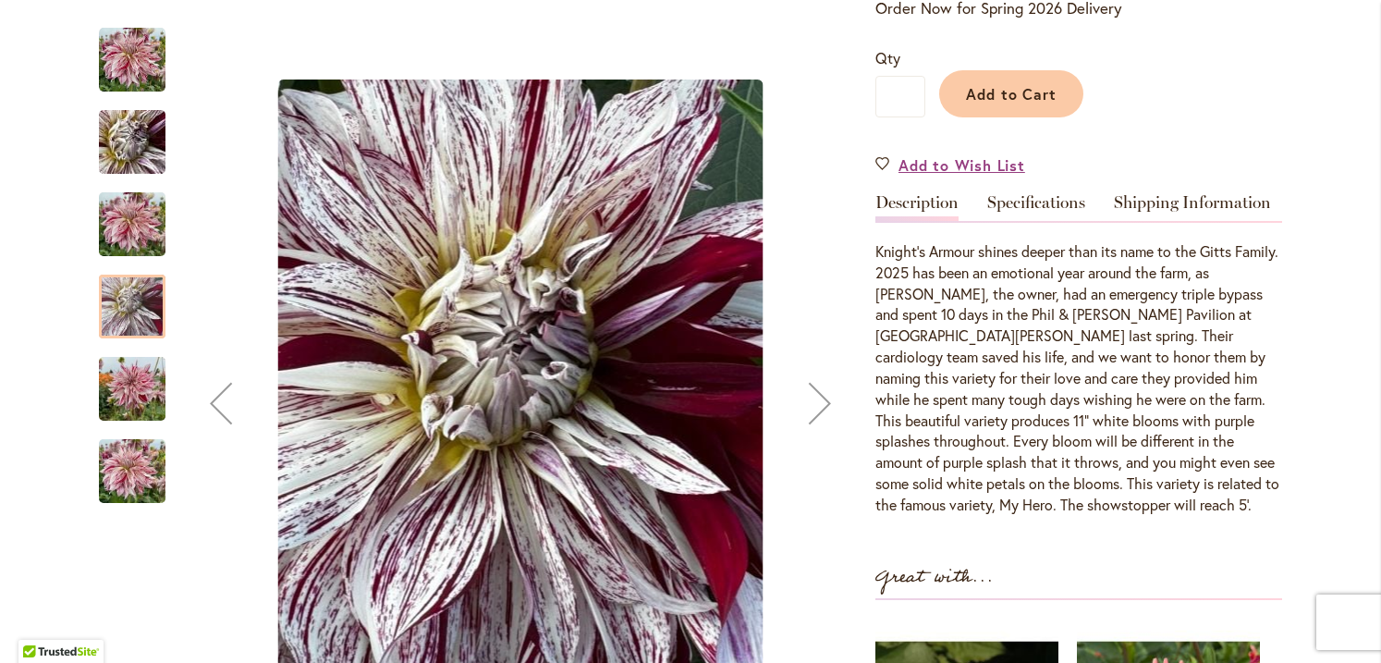
click at [112, 398] on img "KNIGHT'S ARMOUR" at bounding box center [132, 389] width 67 height 89
